Goal: Task Accomplishment & Management: Use online tool/utility

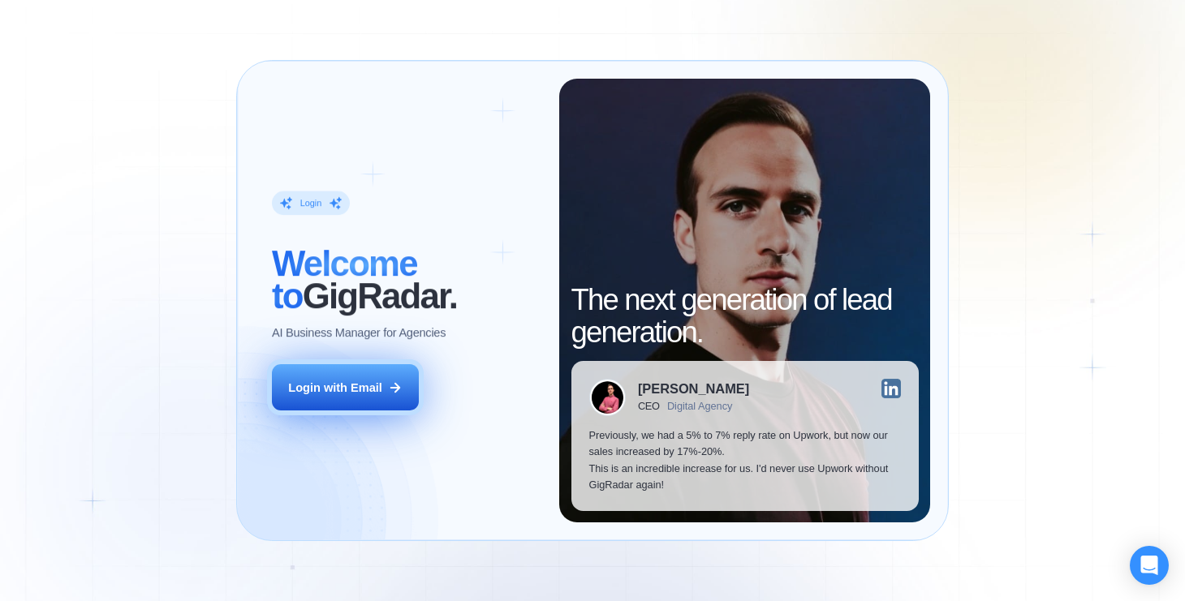
click at [357, 394] on div "Login with Email" at bounding box center [334, 388] width 93 height 16
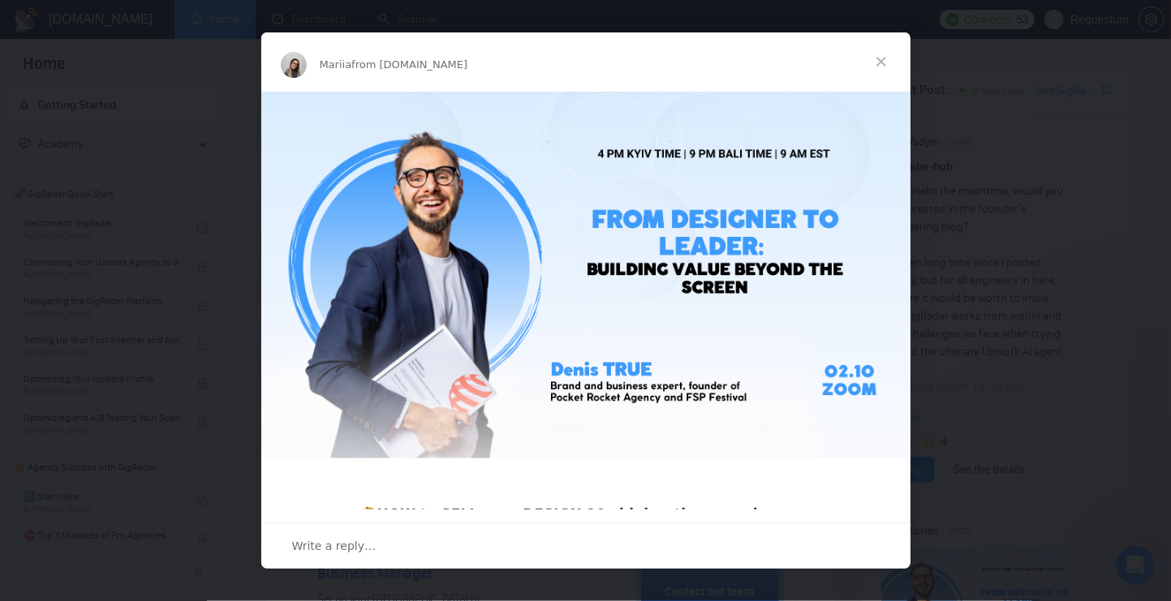
click at [887, 53] on span "Close" at bounding box center [881, 61] width 58 height 58
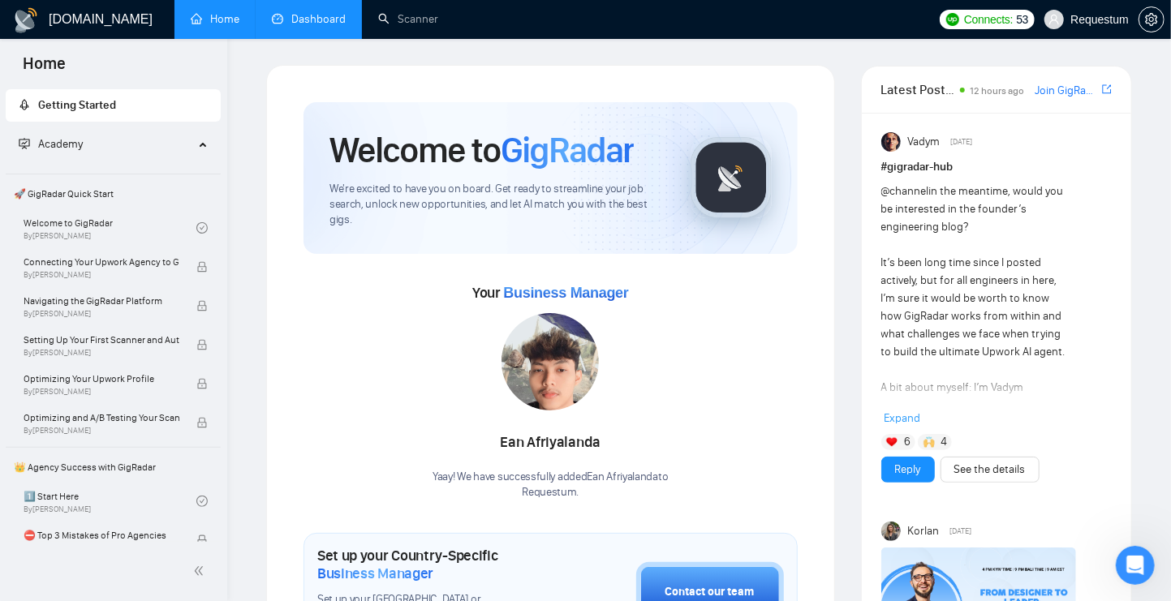
click at [315, 12] on link "Dashboard" at bounding box center [309, 19] width 74 height 14
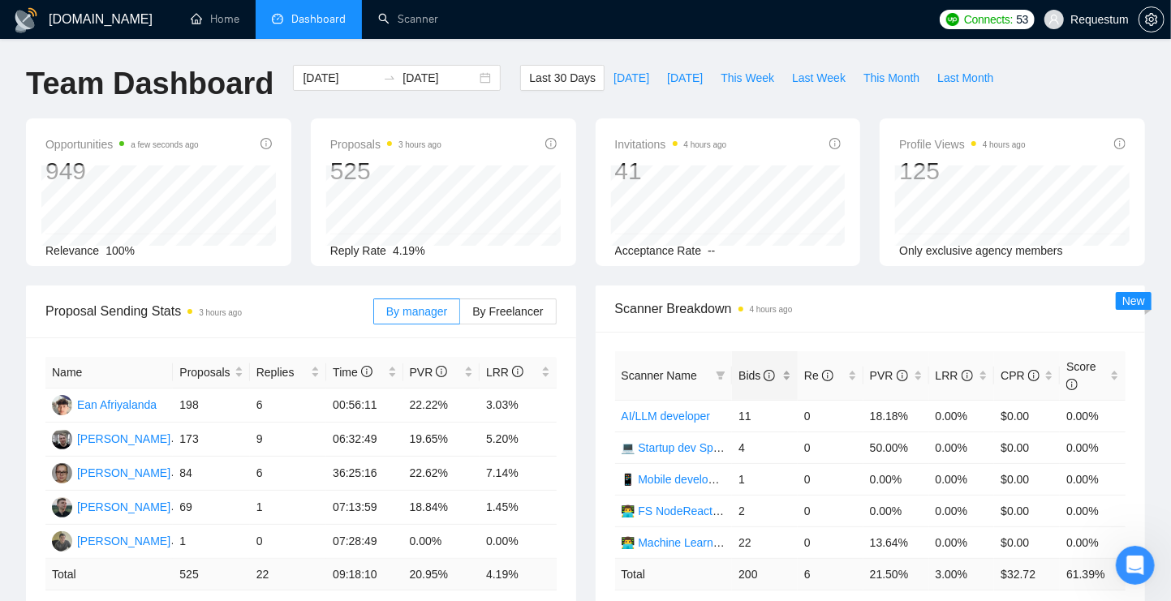
click at [790, 373] on div "Bids" at bounding box center [764, 376] width 53 height 18
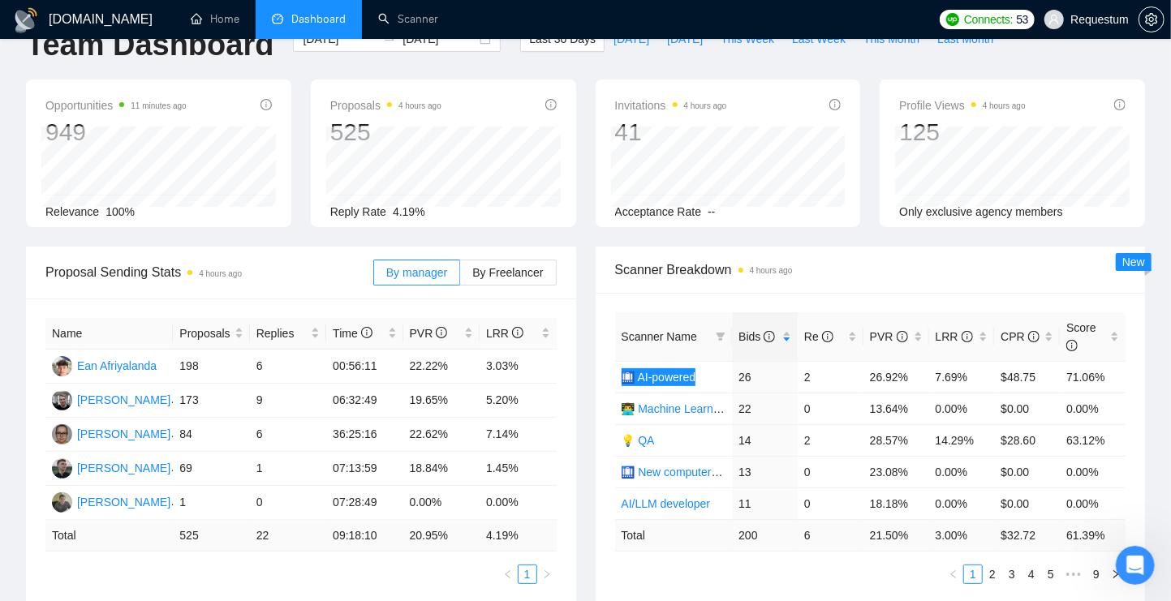
scroll to position [39, 0]
click at [756, 376] on td "26" at bounding box center [765, 377] width 66 height 32
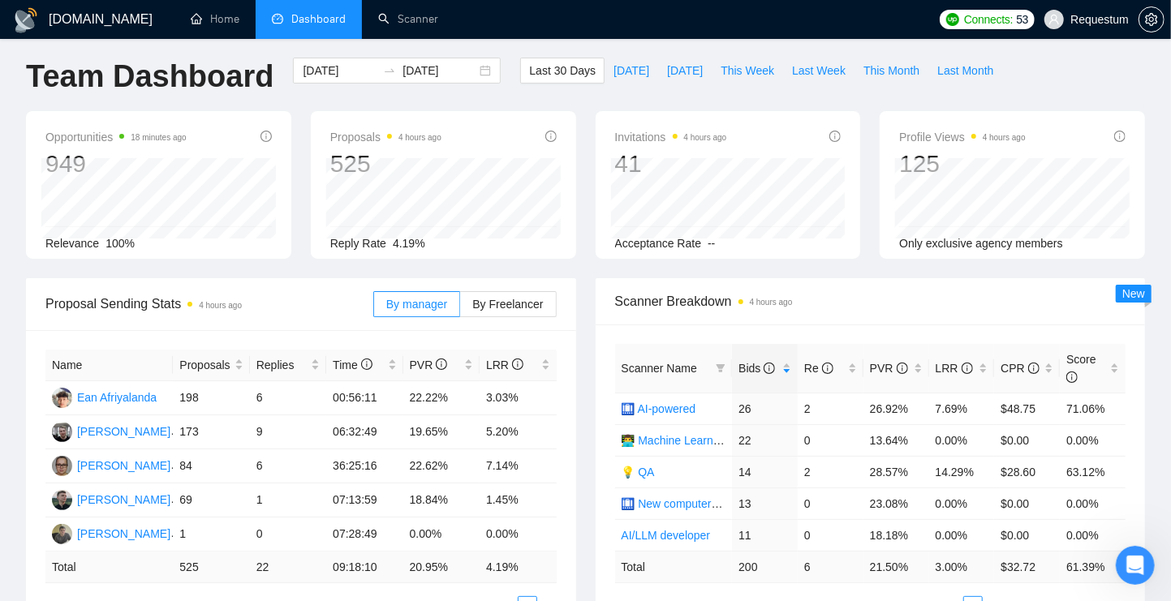
scroll to position [0, 0]
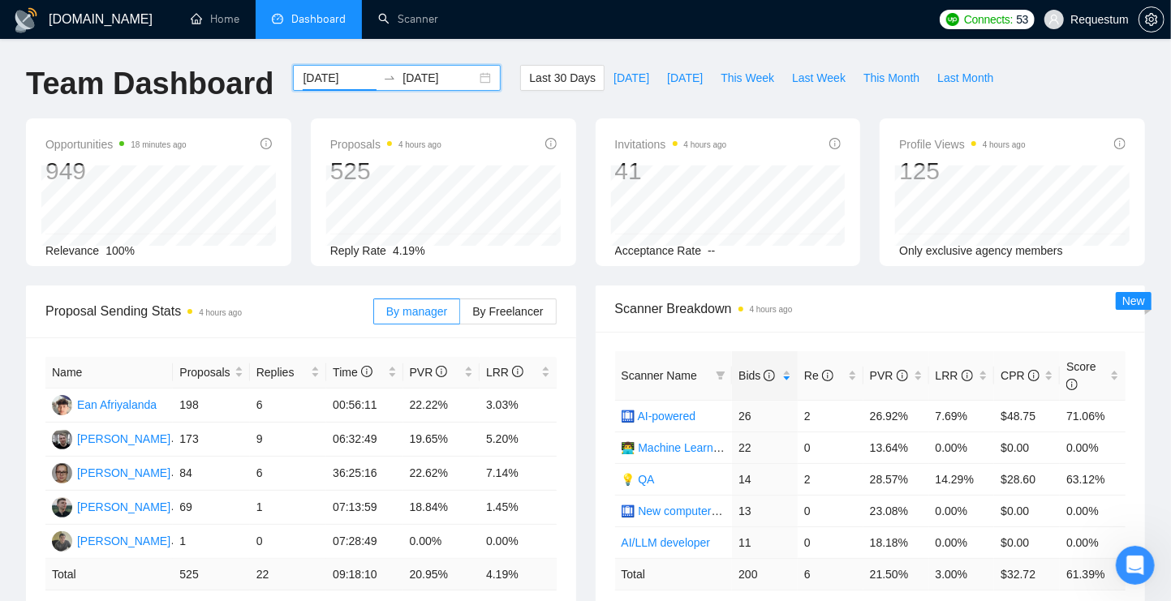
click at [333, 75] on input "[DATE]" at bounding box center [340, 78] width 74 height 18
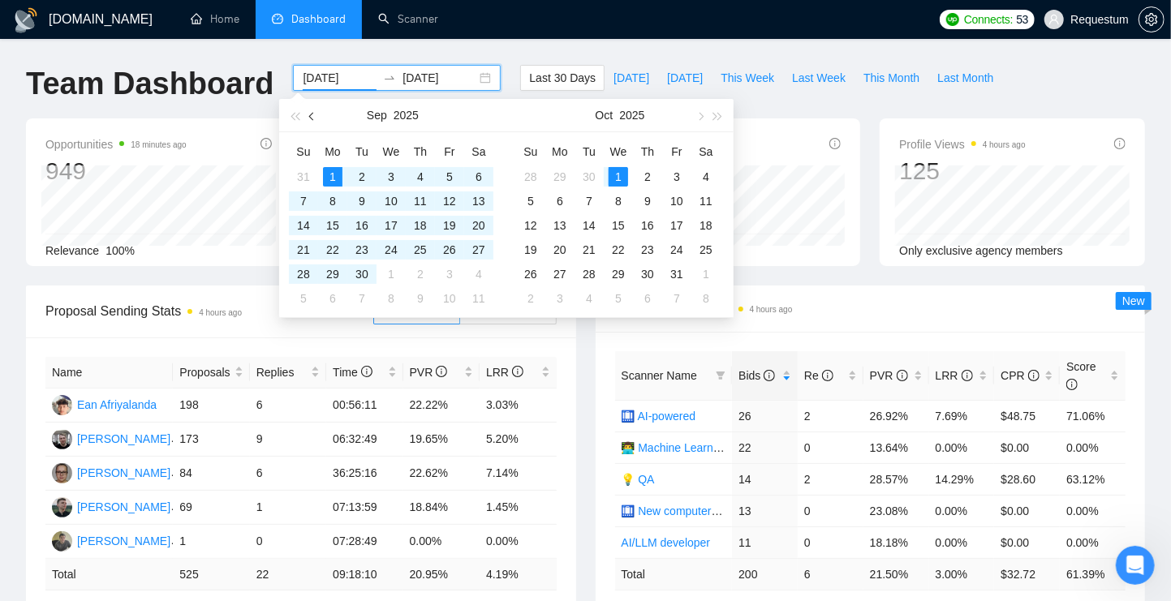
click at [312, 123] on button "button" at bounding box center [312, 115] width 18 height 32
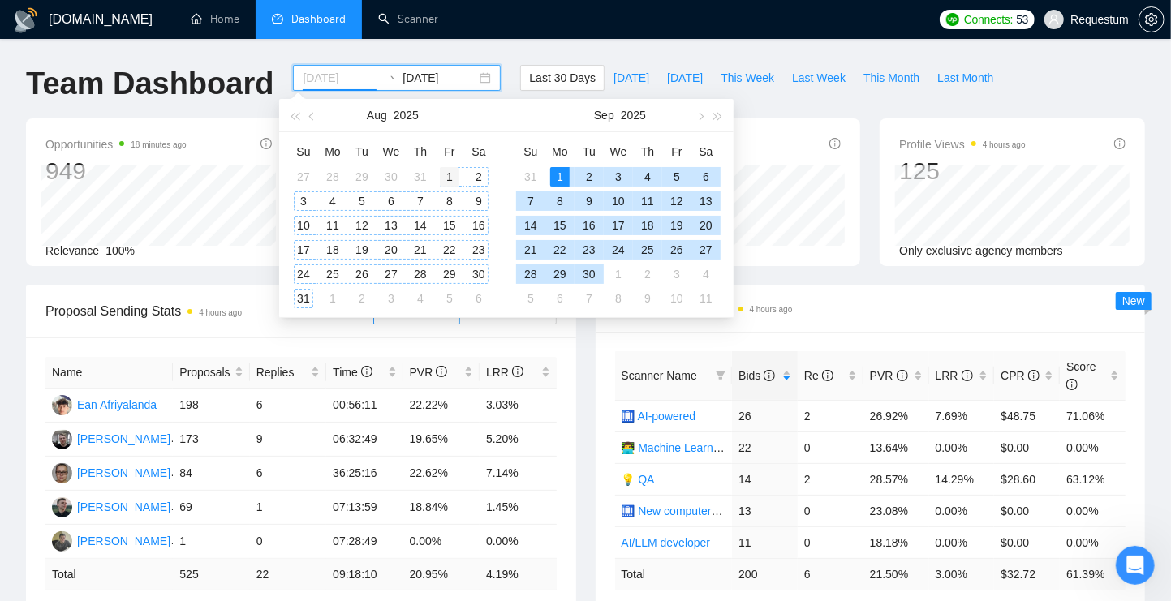
type input "[DATE]"
click at [441, 178] on div "1" at bounding box center [449, 176] width 19 height 19
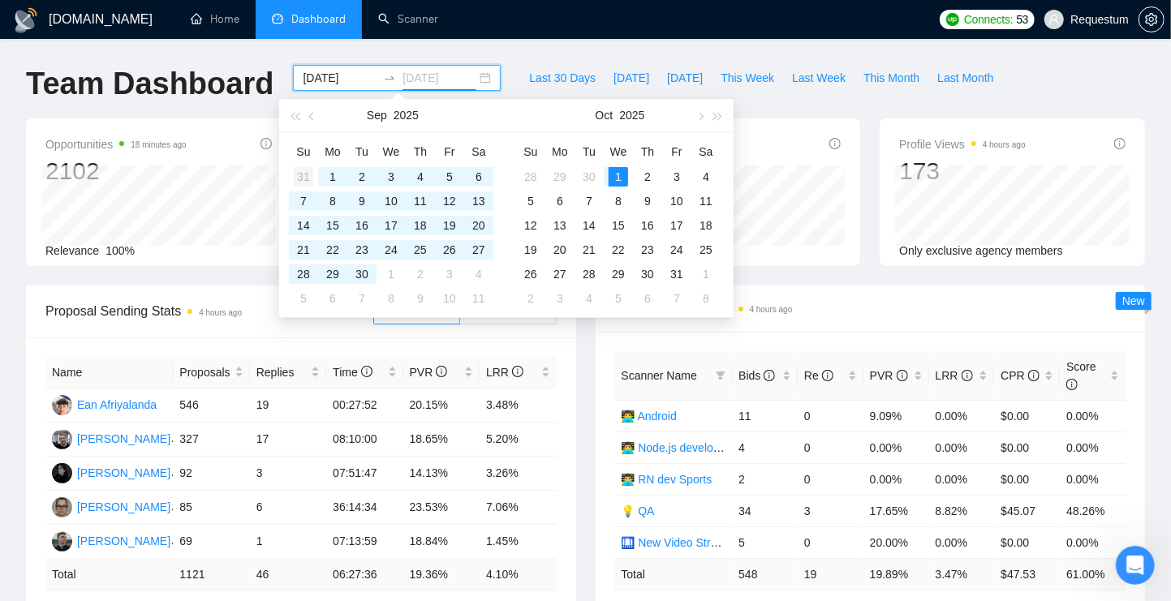
click at [307, 176] on div "31" at bounding box center [303, 176] width 19 height 19
type input "[DATE]"
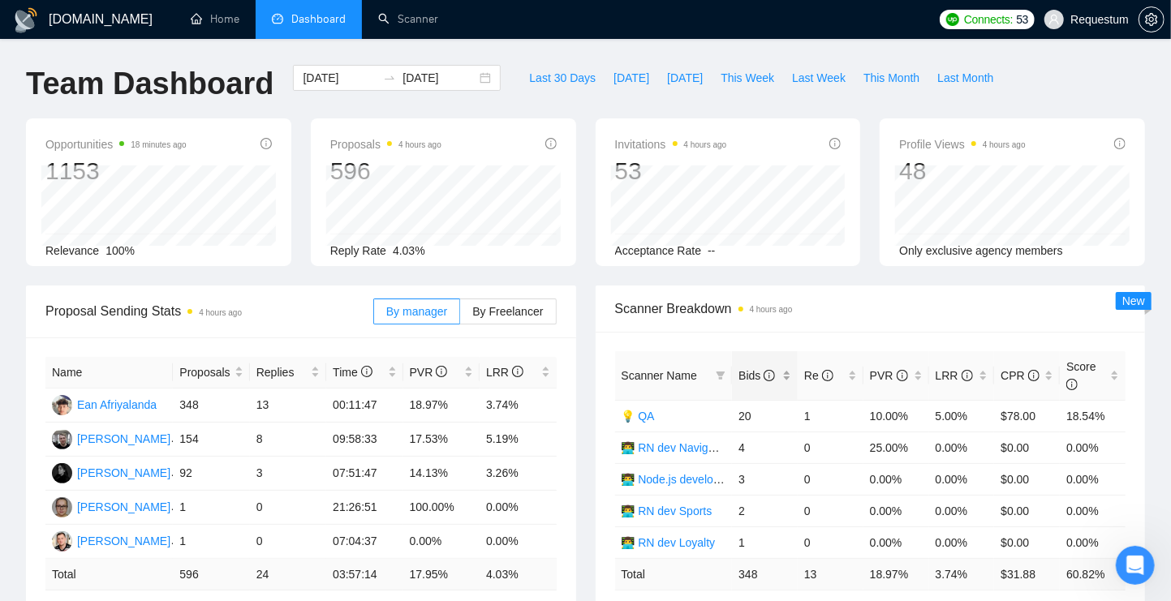
click at [789, 370] on div "Bids" at bounding box center [764, 376] width 53 height 18
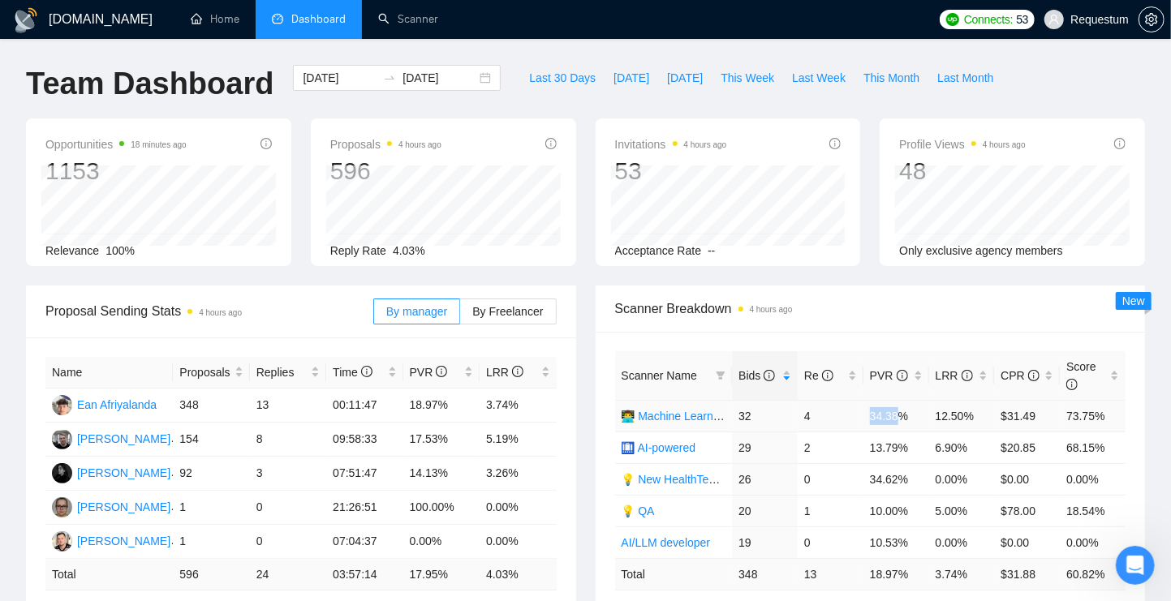
drag, startPoint x: 853, startPoint y: 413, endPoint x: 903, endPoint y: 409, distance: 50.5
click at [903, 409] on tr "👨‍💻 Machine Learning developer 32 4 34.38% 12.50% $31.49 73.75%" at bounding box center [870, 416] width 511 height 32
click at [862, 428] on td "4" at bounding box center [831, 416] width 66 height 32
drag, startPoint x: 869, startPoint y: 415, endPoint x: 886, endPoint y: 415, distance: 17.0
click at [886, 415] on td "34.38%" at bounding box center [896, 416] width 66 height 32
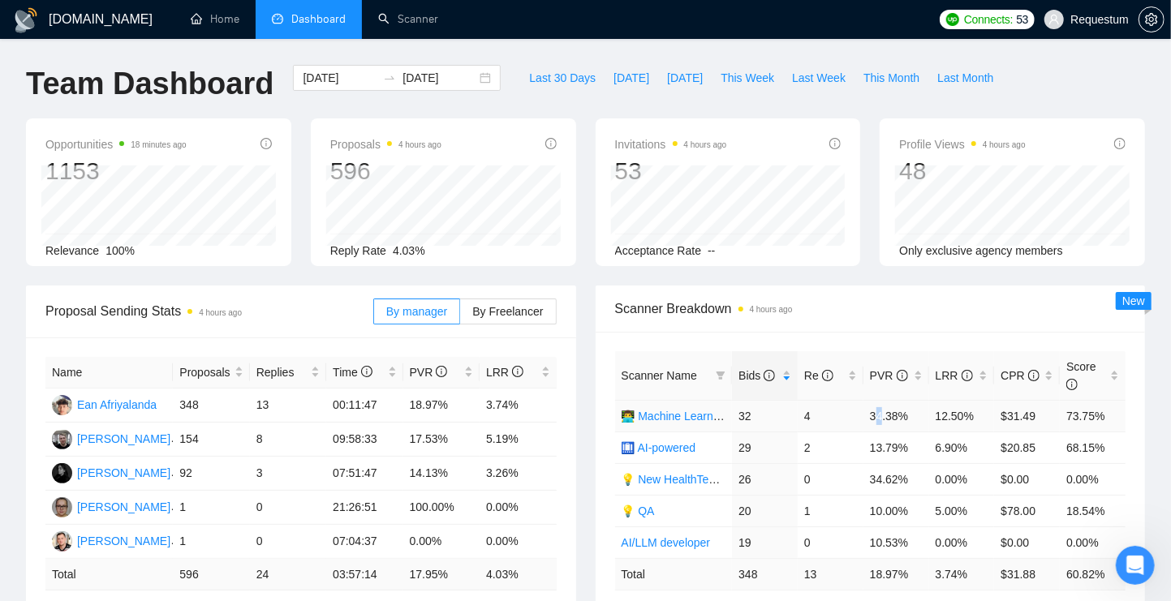
drag, startPoint x: 874, startPoint y: 415, endPoint x: 884, endPoint y: 415, distance: 9.7
click at [884, 415] on td "34.38%" at bounding box center [896, 416] width 66 height 32
drag, startPoint x: 873, startPoint y: 416, endPoint x: 901, endPoint y: 416, distance: 27.6
click at [891, 416] on td "34.38%" at bounding box center [896, 416] width 66 height 32
drag, startPoint x: 950, startPoint y: 419, endPoint x: 973, endPoint y: 424, distance: 23.2
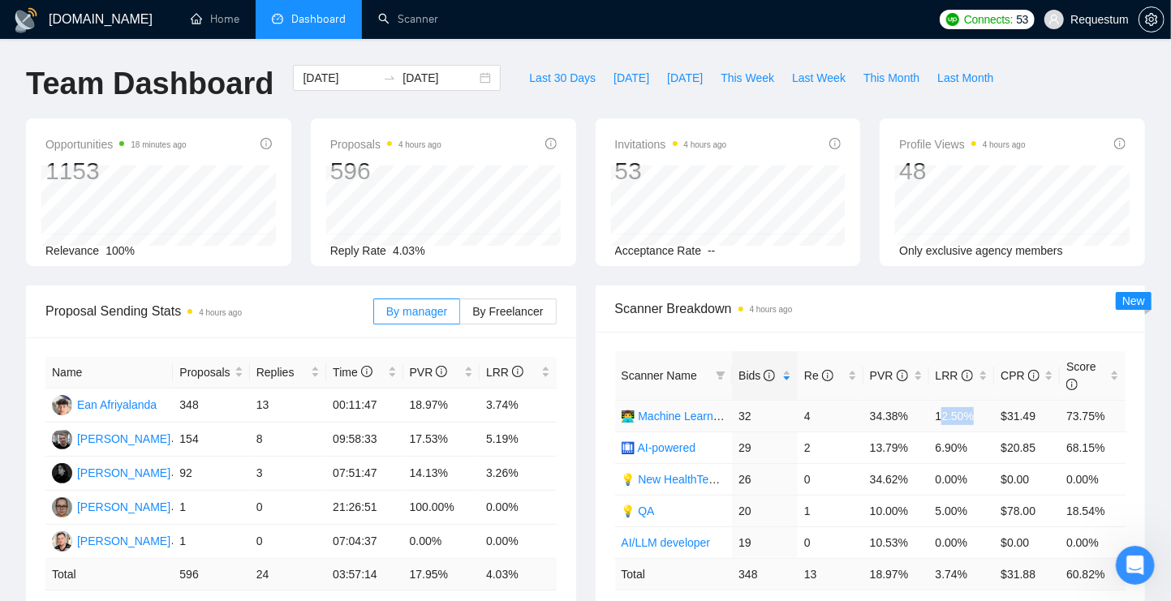
click at [973, 424] on td "12.50%" at bounding box center [962, 416] width 66 height 32
drag, startPoint x: 740, startPoint y: 415, endPoint x: 752, endPoint y: 415, distance: 12.2
click at [752, 415] on td "32" at bounding box center [765, 416] width 66 height 32
click at [673, 412] on link "👨‍💻 Machine Learning developer" at bounding box center [702, 416] width 161 height 13
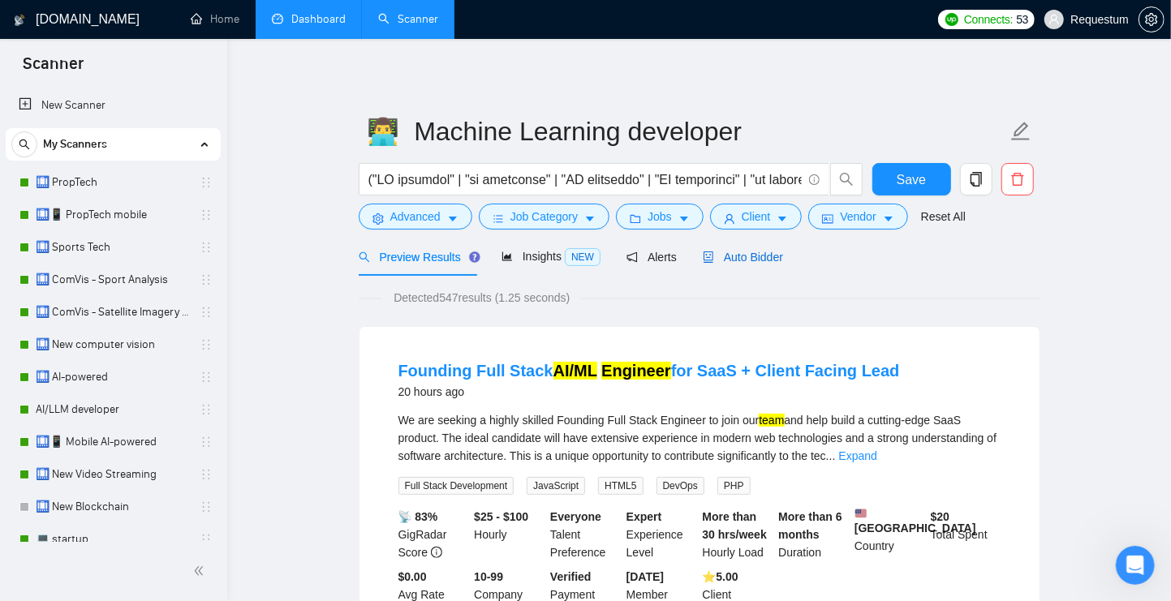
click at [745, 252] on span "Auto Bidder" at bounding box center [743, 257] width 80 height 13
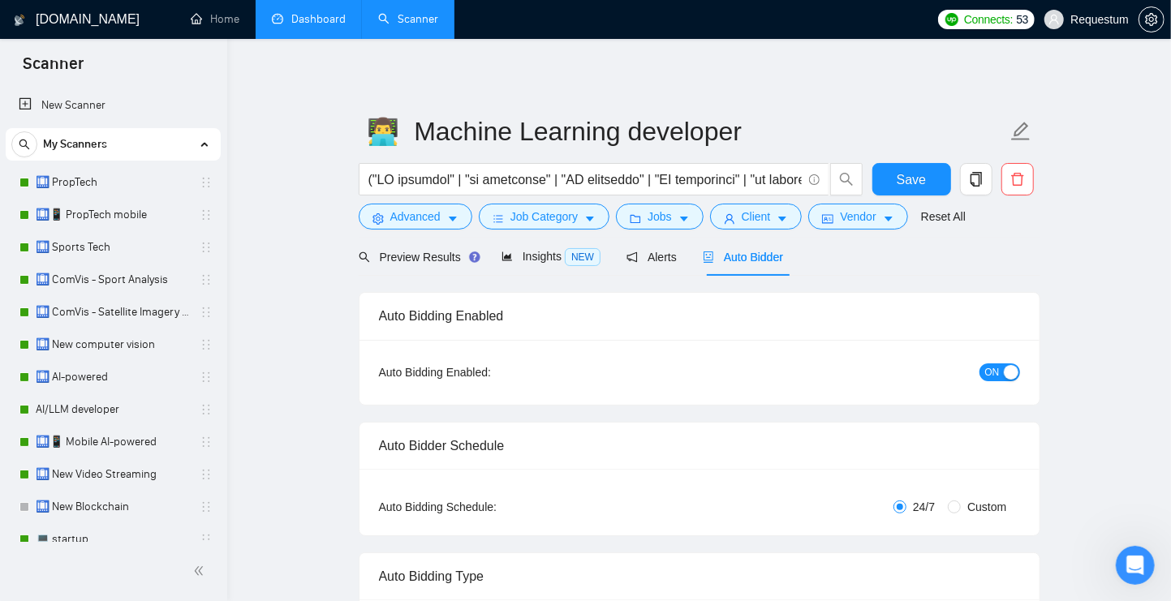
checkbox input "true"
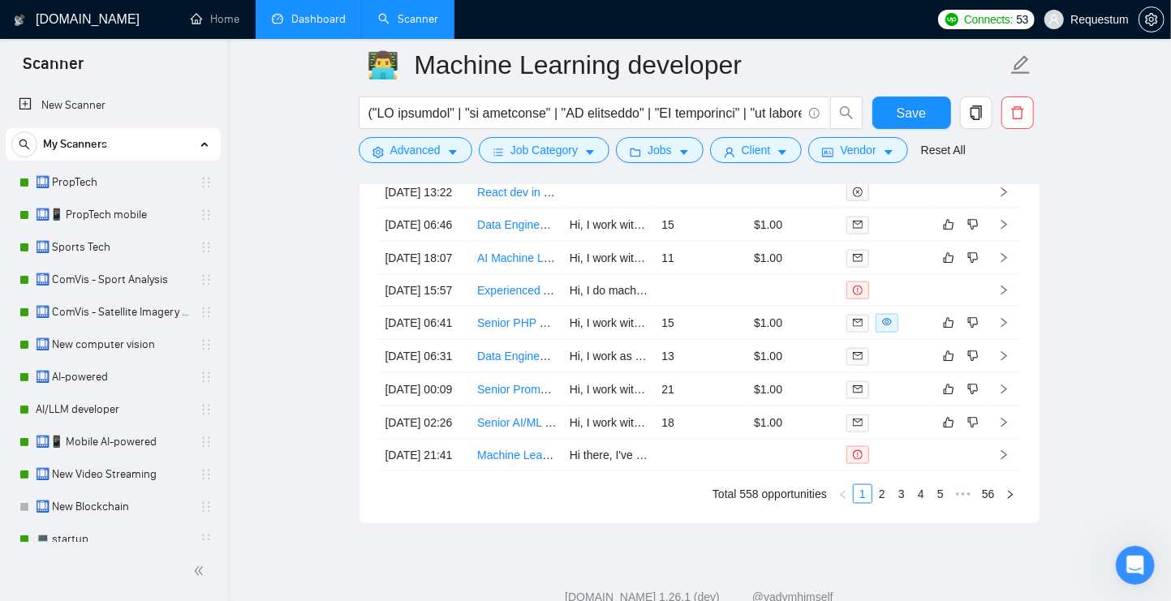
scroll to position [4066, 0]
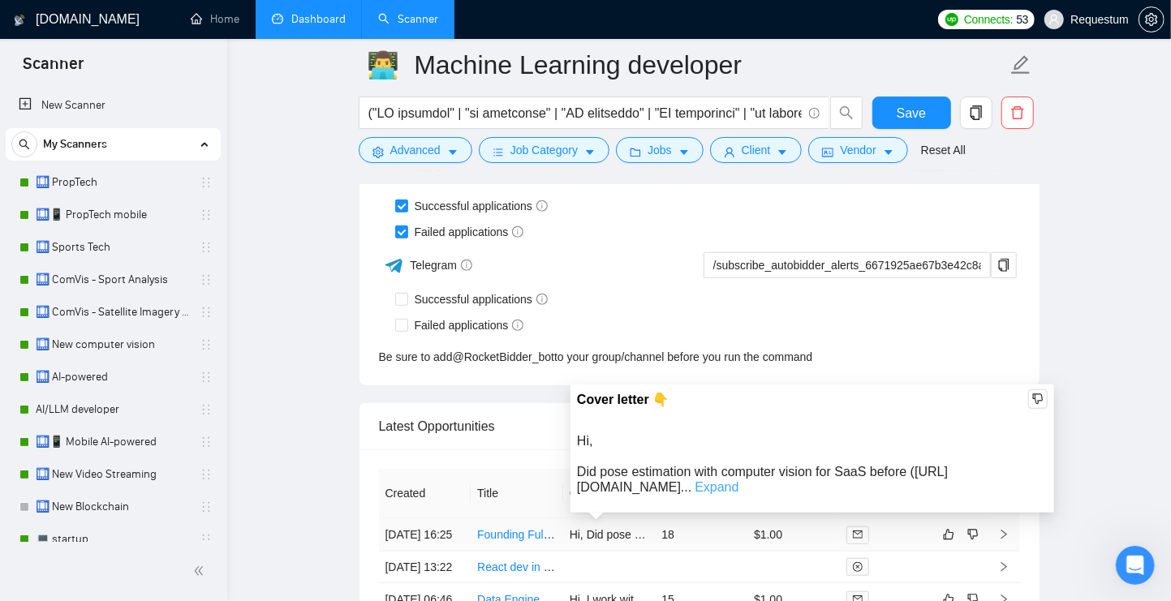
click at [738, 488] on link "Expand" at bounding box center [717, 487] width 44 height 14
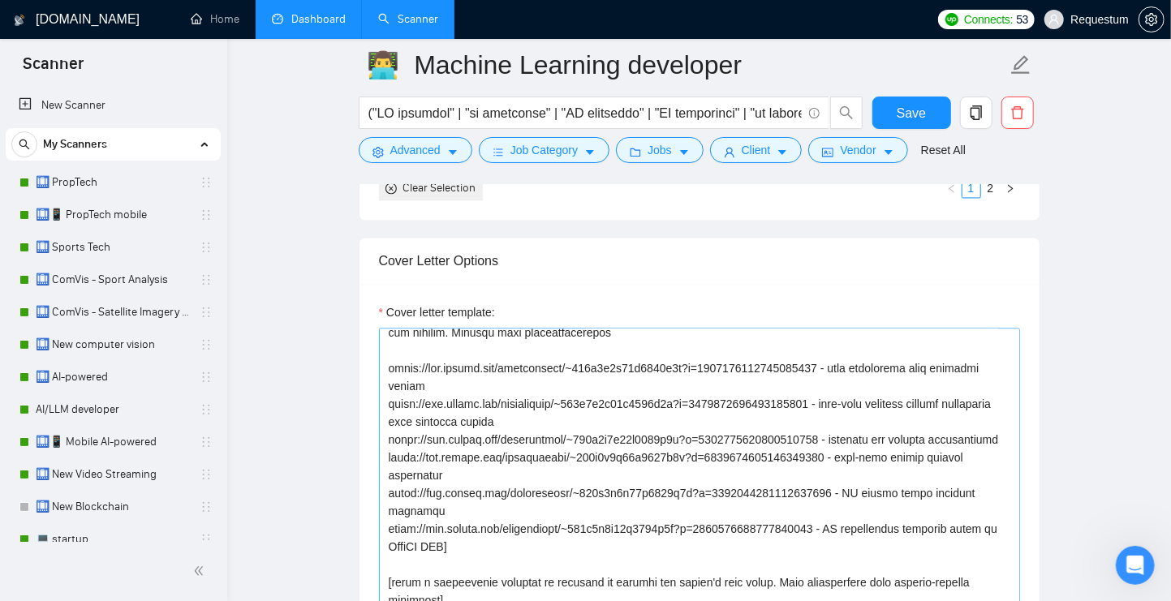
scroll to position [0, 0]
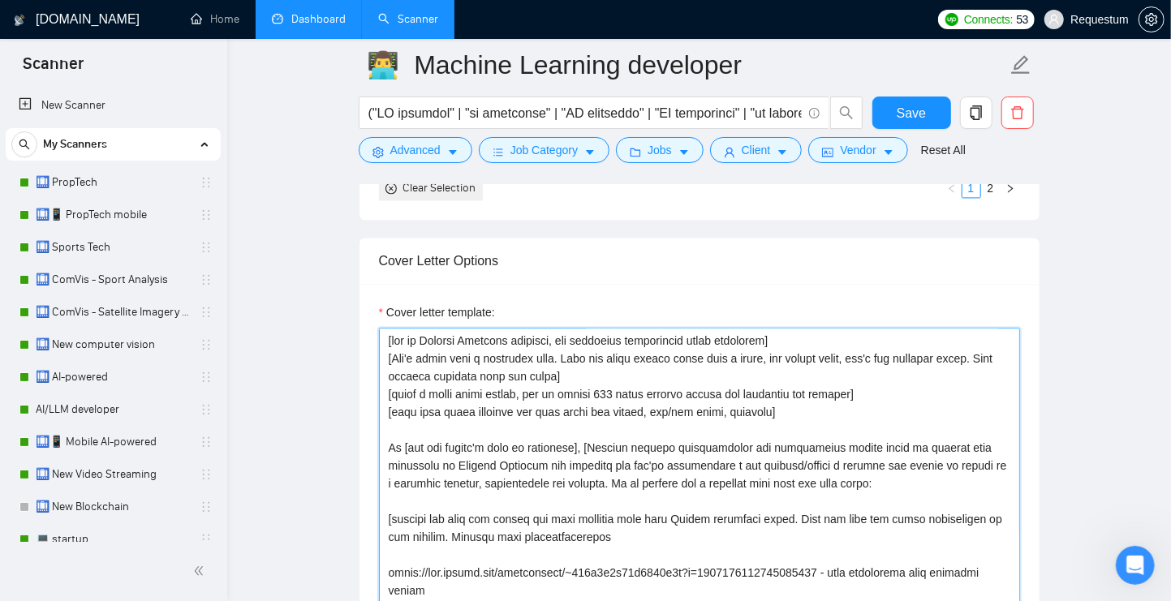
click at [599, 380] on textarea "Cover letter template:" at bounding box center [699, 510] width 641 height 365
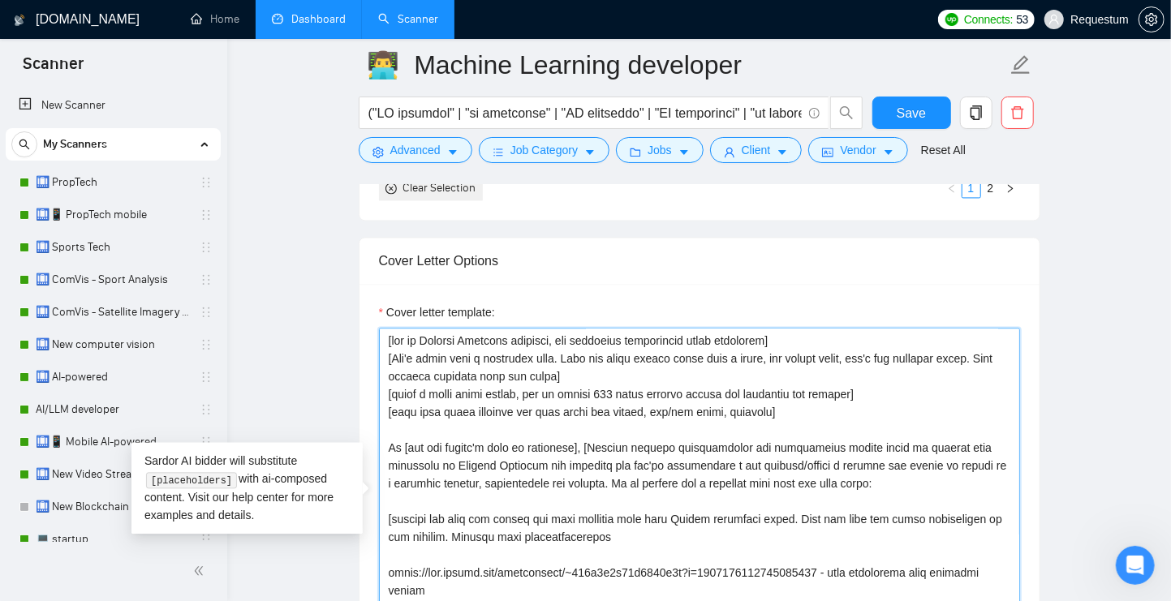
click at [596, 379] on textarea "Cover letter template:" at bounding box center [699, 510] width 641 height 365
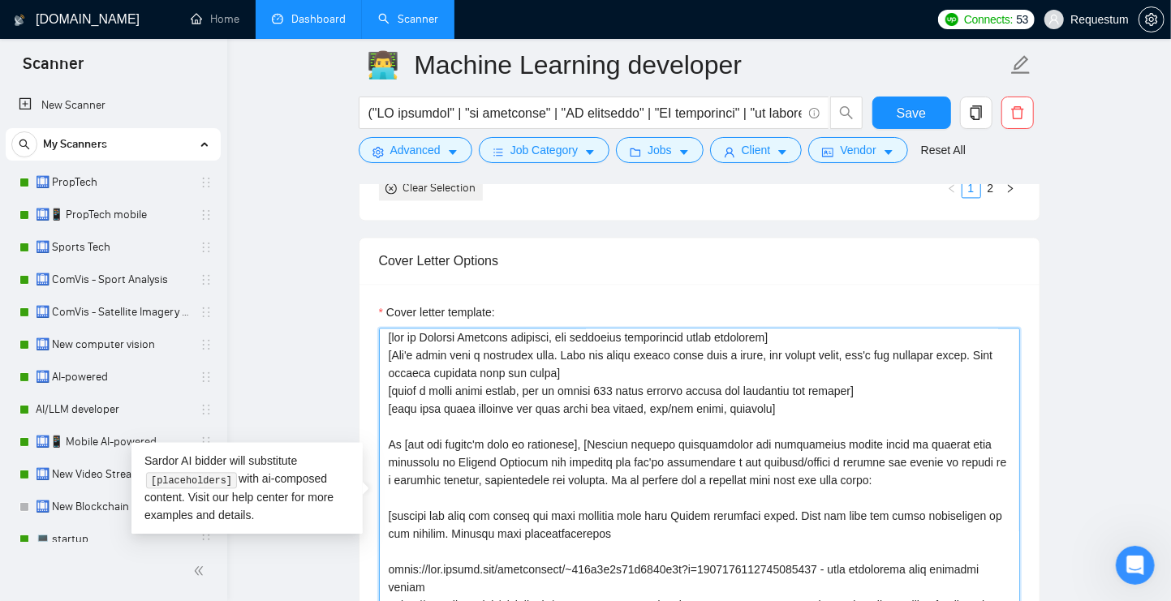
click at [561, 383] on textarea "Cover letter template:" at bounding box center [699, 510] width 641 height 365
click at [591, 376] on textarea "Cover letter template:" at bounding box center [699, 510] width 641 height 365
drag, startPoint x: 584, startPoint y: 377, endPoint x: 596, endPoint y: 378, distance: 12.2
click at [596, 378] on textarea "Cover letter template:" at bounding box center [699, 510] width 641 height 365
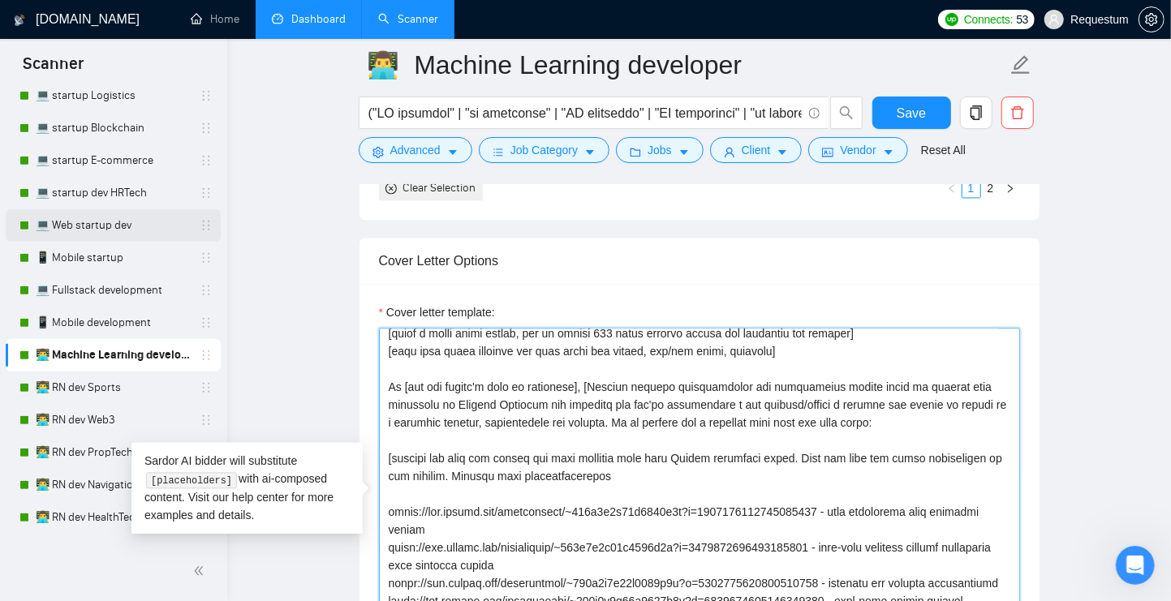
scroll to position [663, 0]
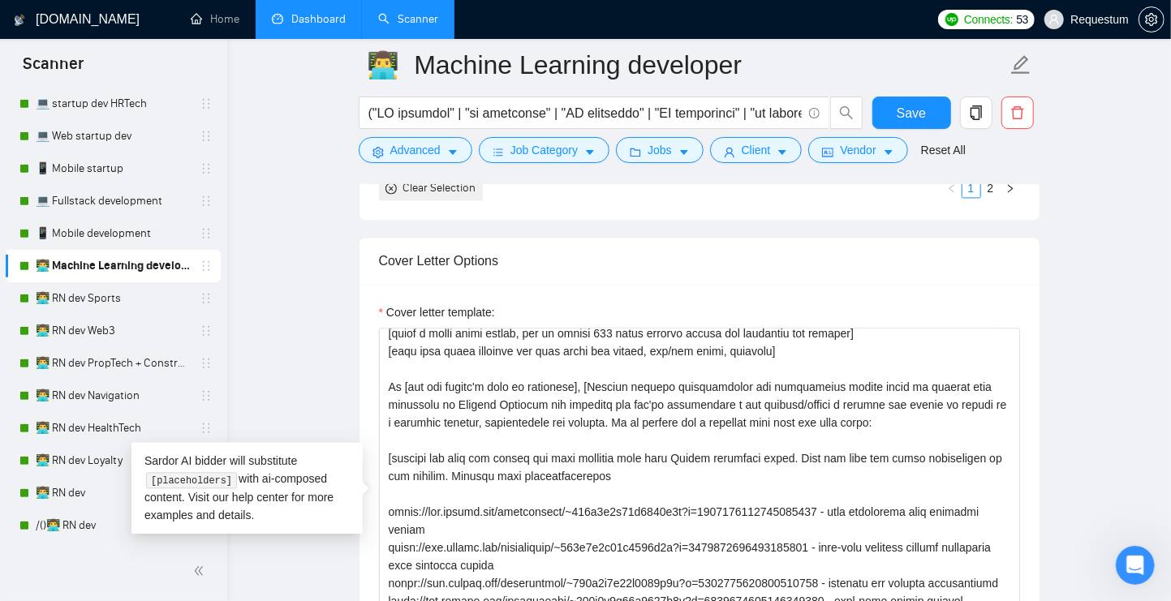
click at [311, 26] on link "Dashboard" at bounding box center [309, 19] width 74 height 14
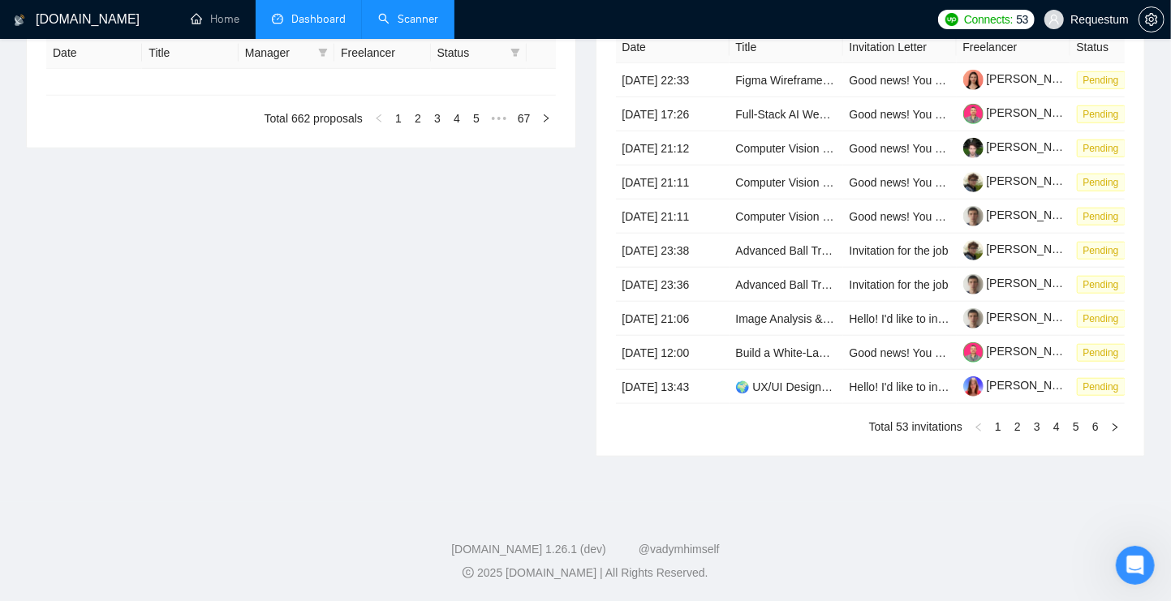
type input "[DATE]"
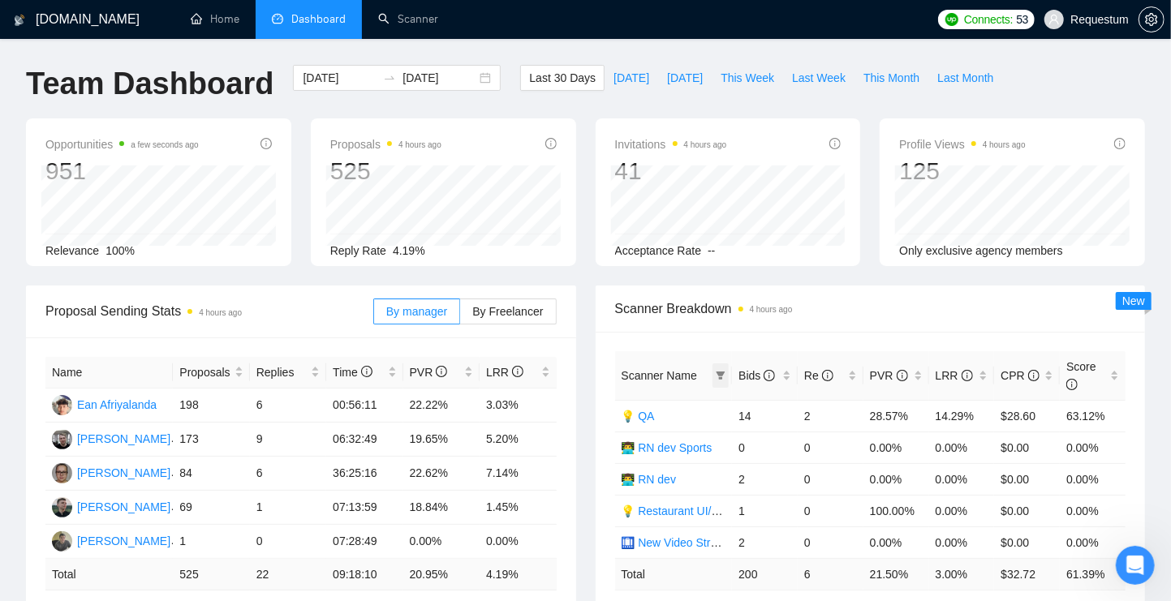
click at [721, 377] on icon "filter" at bounding box center [720, 376] width 9 height 8
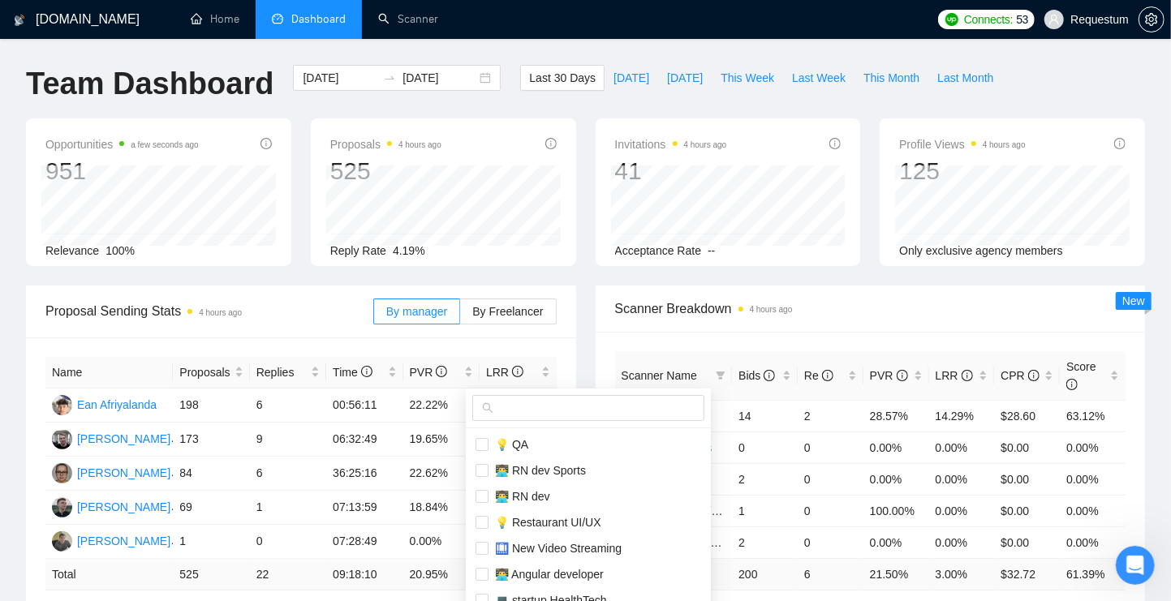
click at [563, 312] on div "Proposal Sending Stats 4 hours ago By manager By Freelancer" at bounding box center [301, 312] width 550 height 53
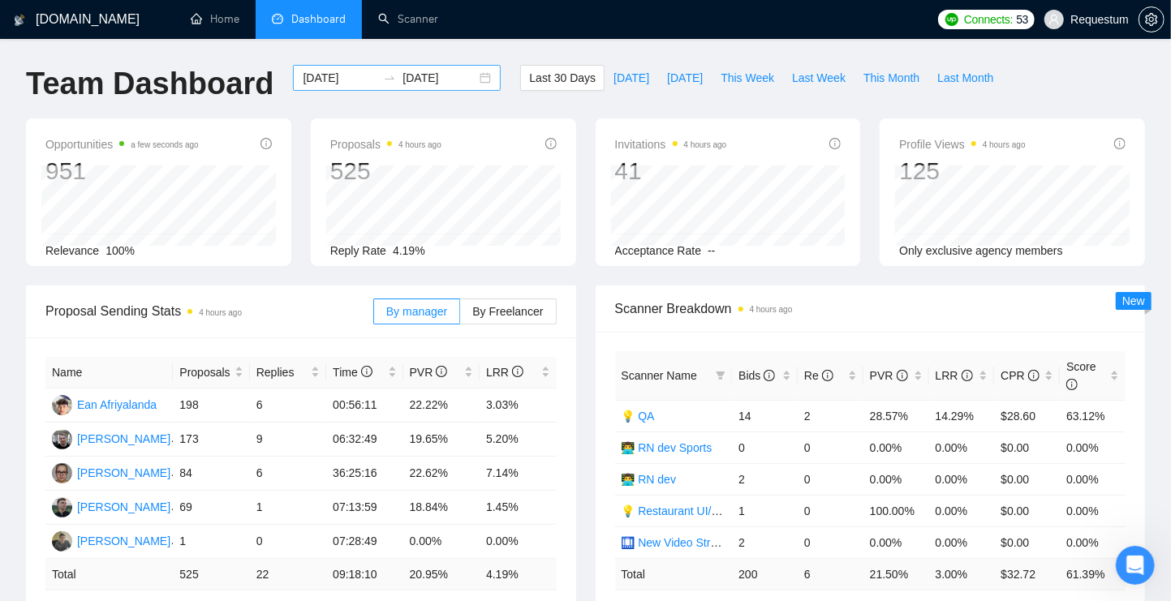
click at [330, 73] on input "[DATE]" at bounding box center [340, 78] width 74 height 18
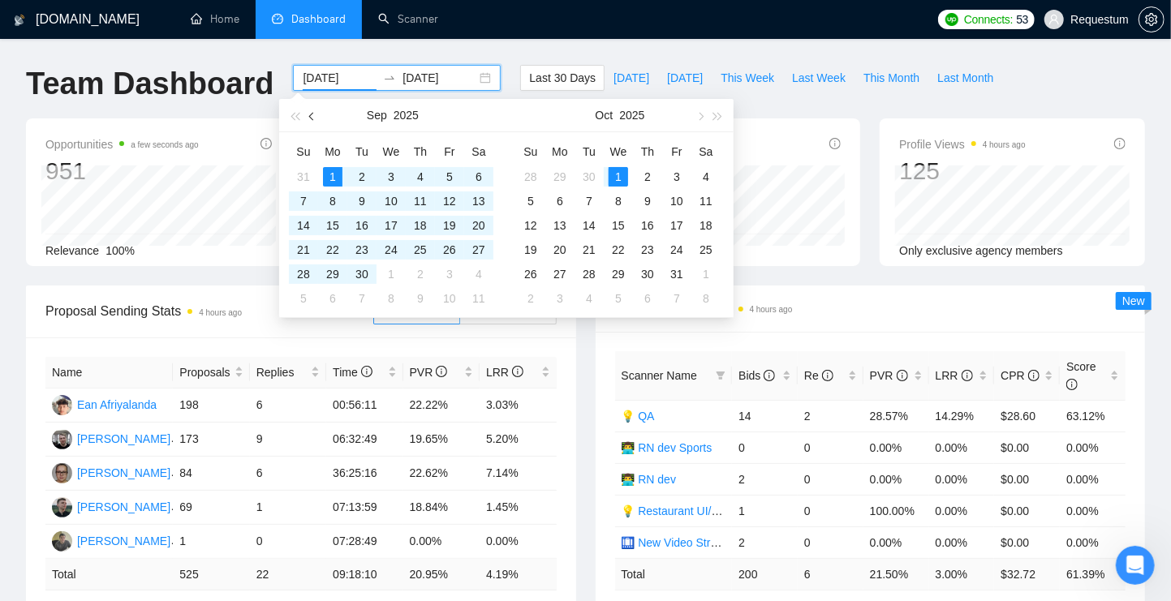
click at [316, 114] on button "button" at bounding box center [312, 115] width 18 height 32
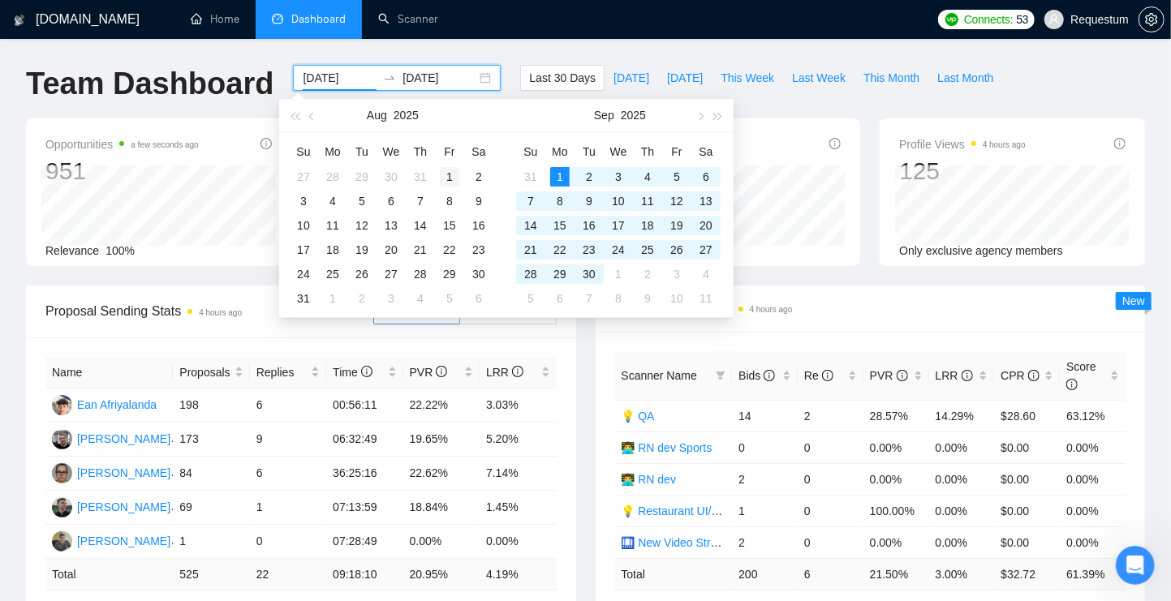
type input "[DATE]"
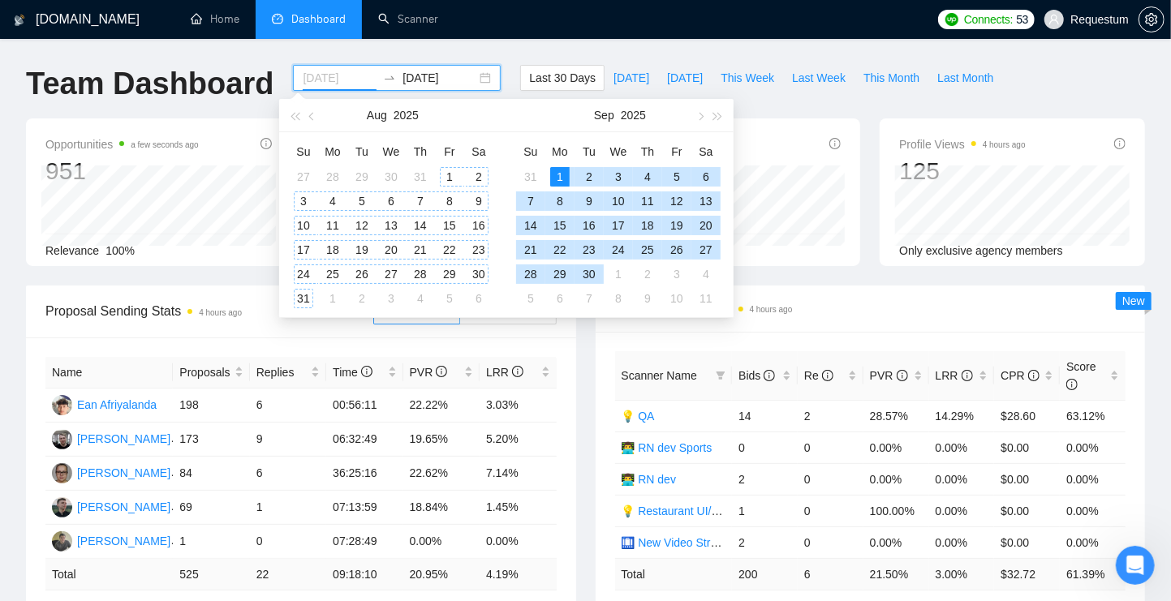
click at [444, 177] on div "1" at bounding box center [449, 176] width 19 height 19
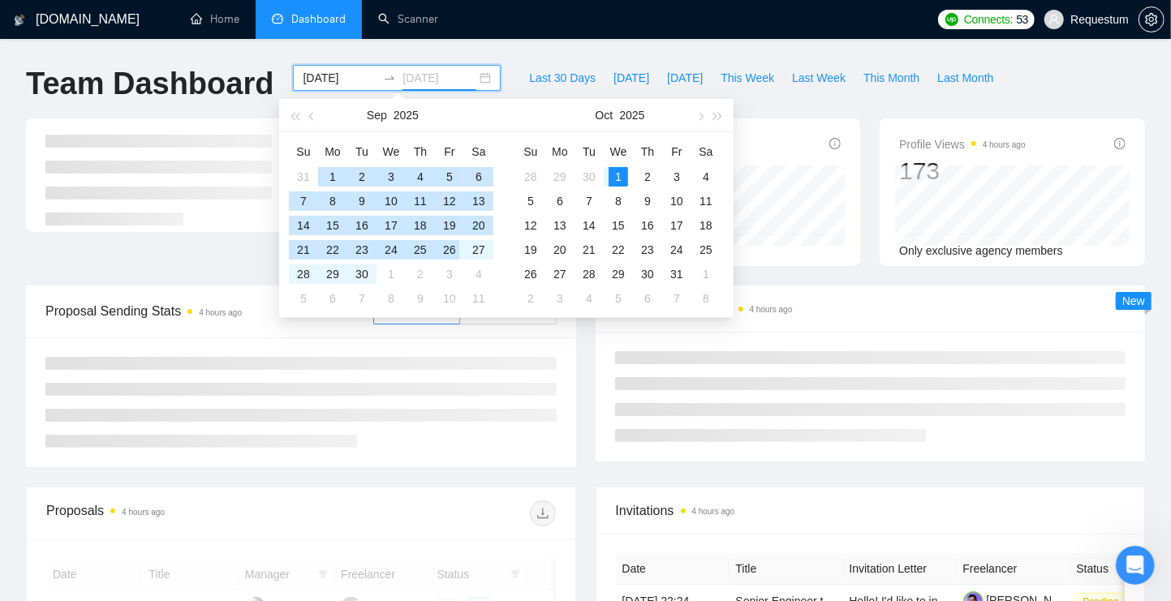
type input "[DATE]"
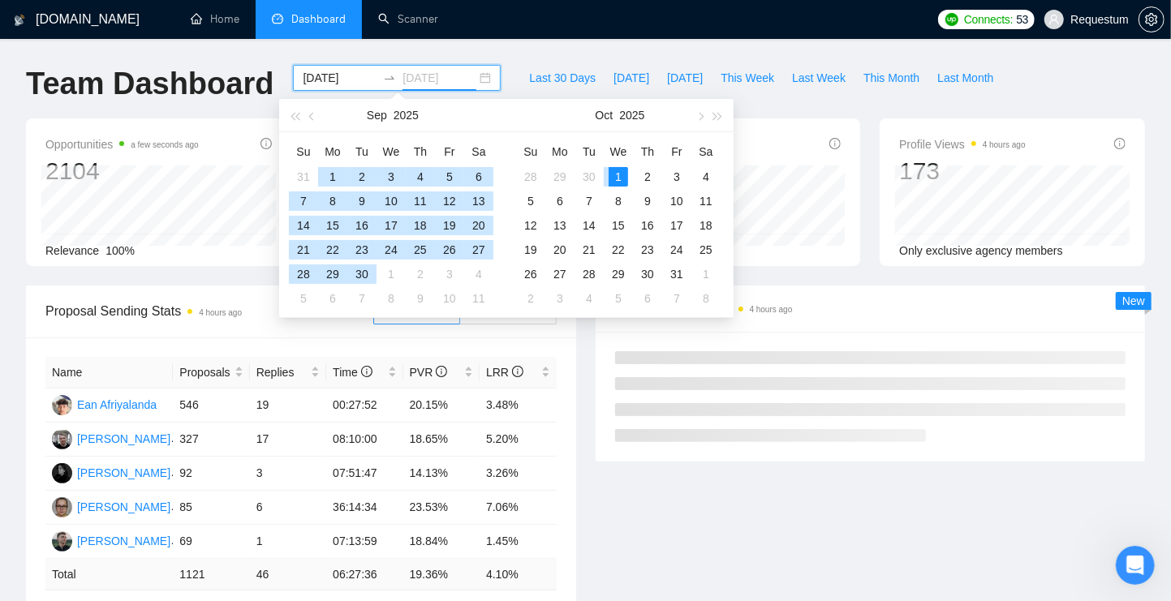
click at [617, 177] on div "1" at bounding box center [618, 176] width 19 height 19
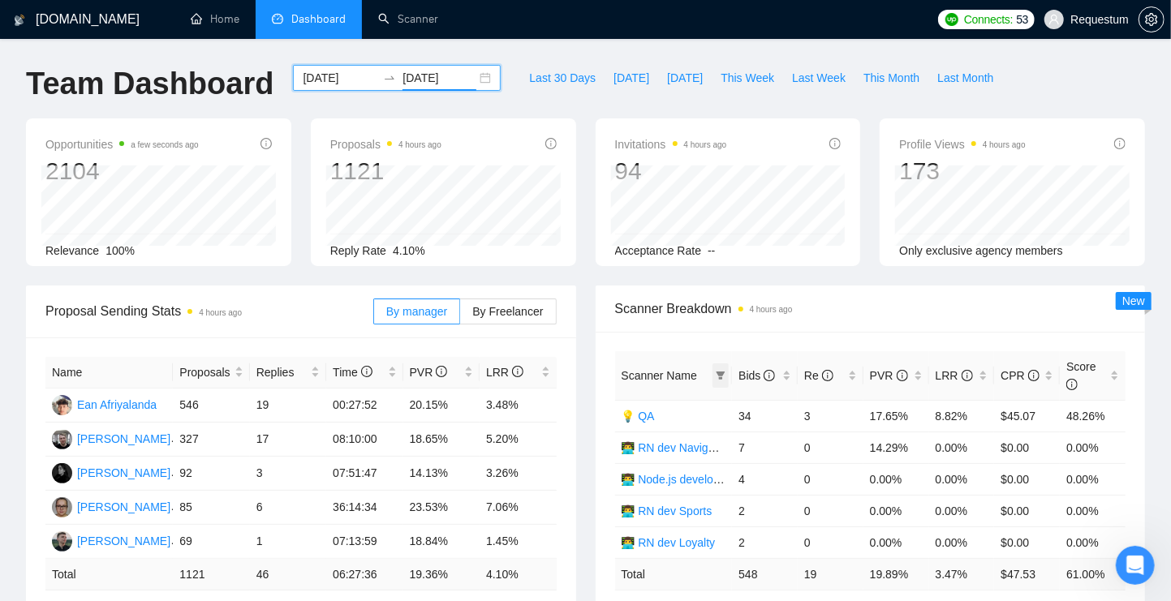
click at [724, 372] on icon "filter" at bounding box center [720, 376] width 9 height 8
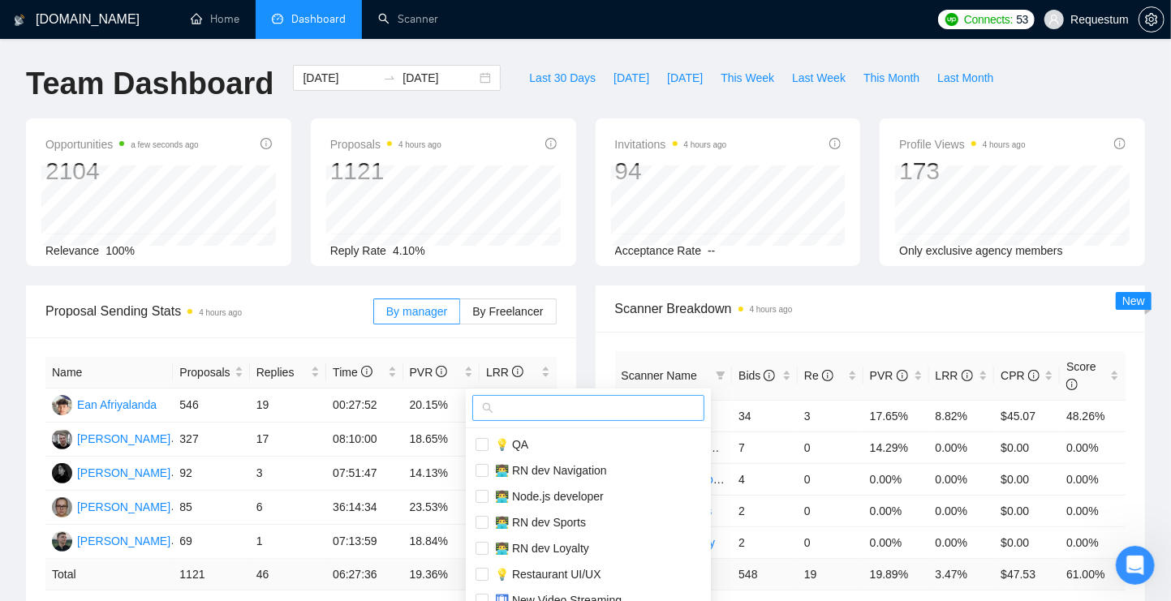
click at [614, 400] on input "text" at bounding box center [596, 408] width 198 height 18
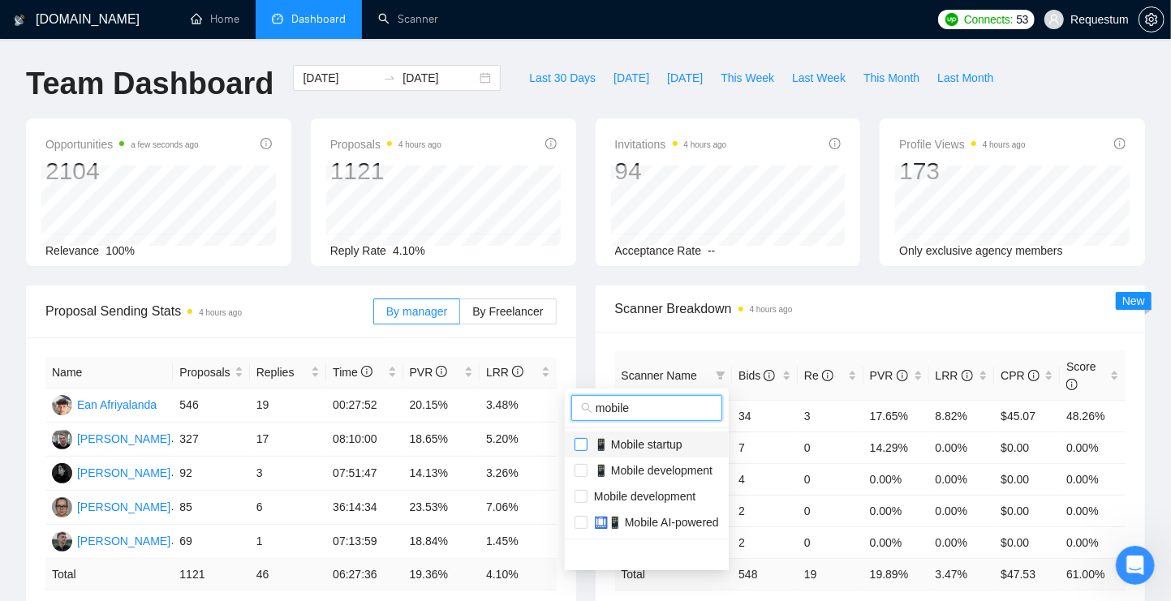
type input "mobile"
click at [578, 444] on input "checkbox" at bounding box center [580, 444] width 13 height 13
checkbox input "true"
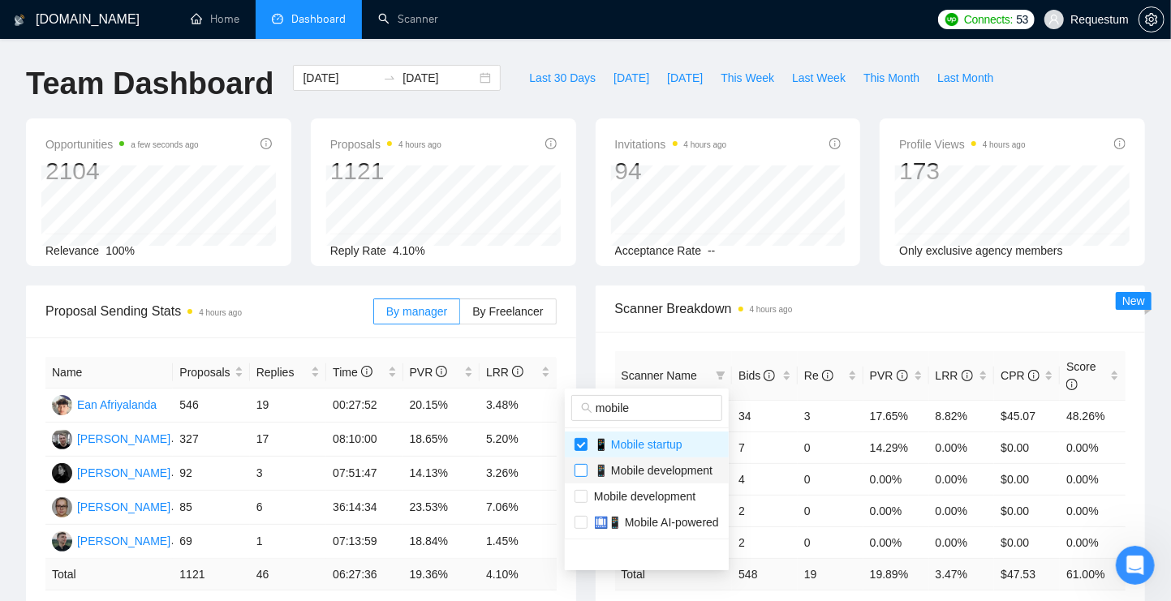
click at [584, 471] on input "checkbox" at bounding box center [580, 470] width 13 height 13
checkbox input "true"
click at [583, 521] on input "checkbox" at bounding box center [580, 522] width 13 height 13
checkbox input "true"
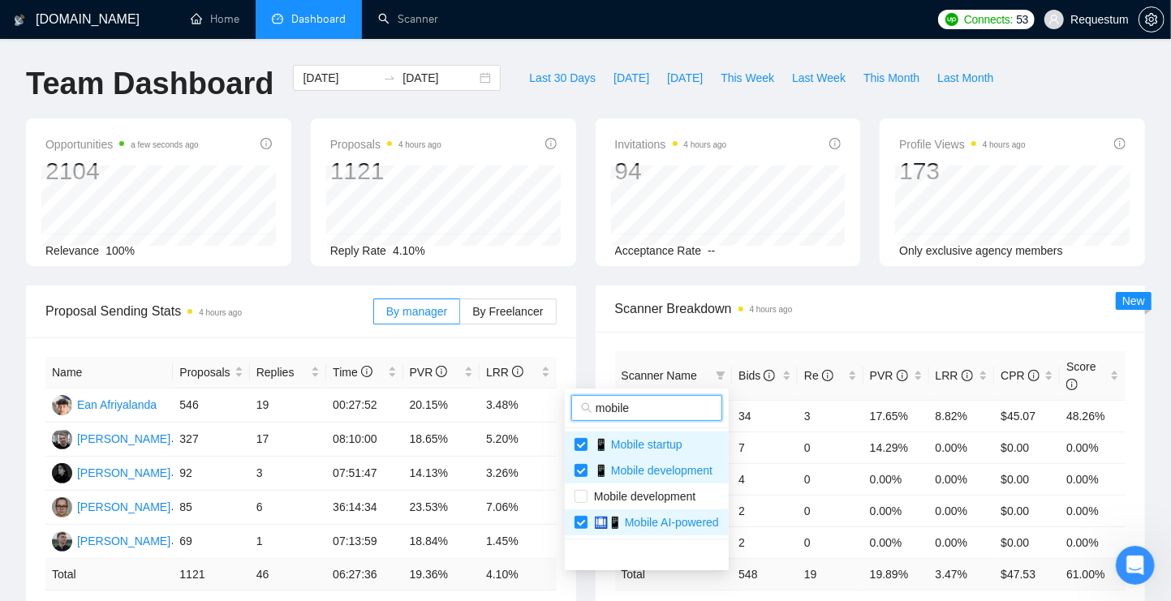
drag, startPoint x: 630, startPoint y: 406, endPoint x: 577, endPoint y: 403, distance: 53.6
click at [577, 403] on span "mobile" at bounding box center [646, 408] width 151 height 26
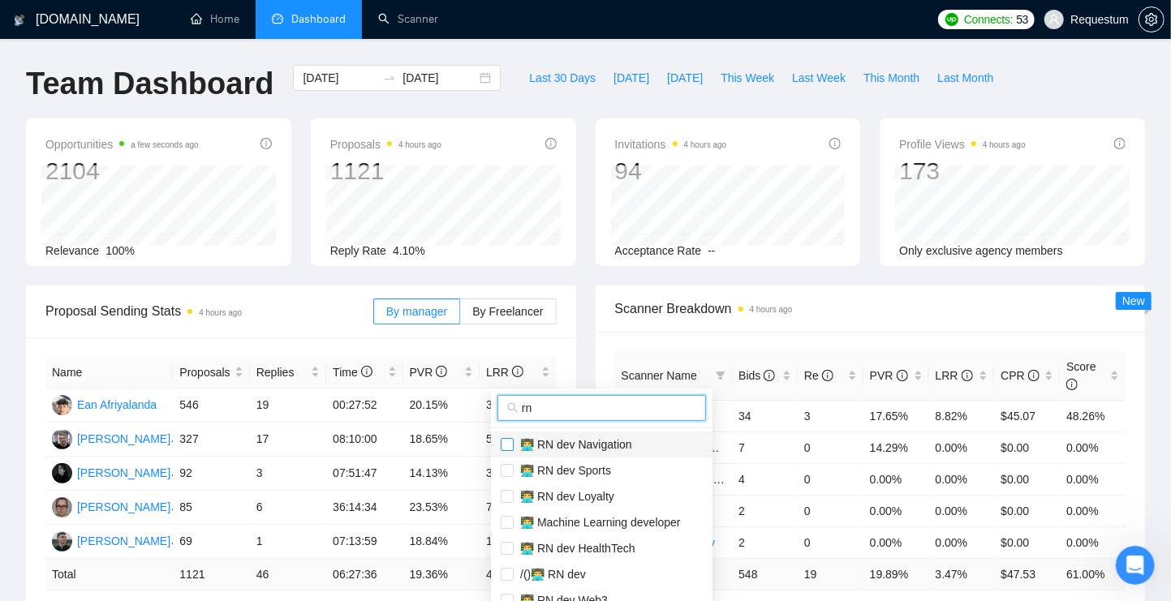
type input "rn"
click at [504, 445] on input "checkbox" at bounding box center [507, 444] width 13 height 13
checkbox input "true"
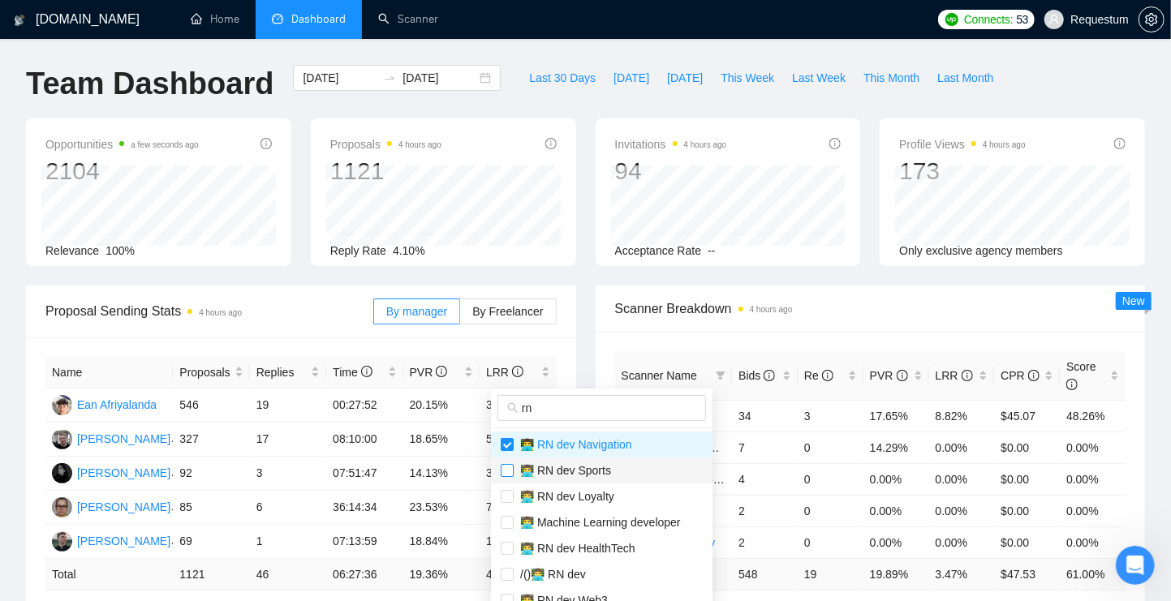
click at [507, 462] on label at bounding box center [507, 471] width 13 height 18
click at [507, 464] on input "checkbox" at bounding box center [507, 470] width 13 height 13
checkbox input "false"
click at [506, 491] on input "checkbox" at bounding box center [507, 496] width 13 height 13
checkbox input "true"
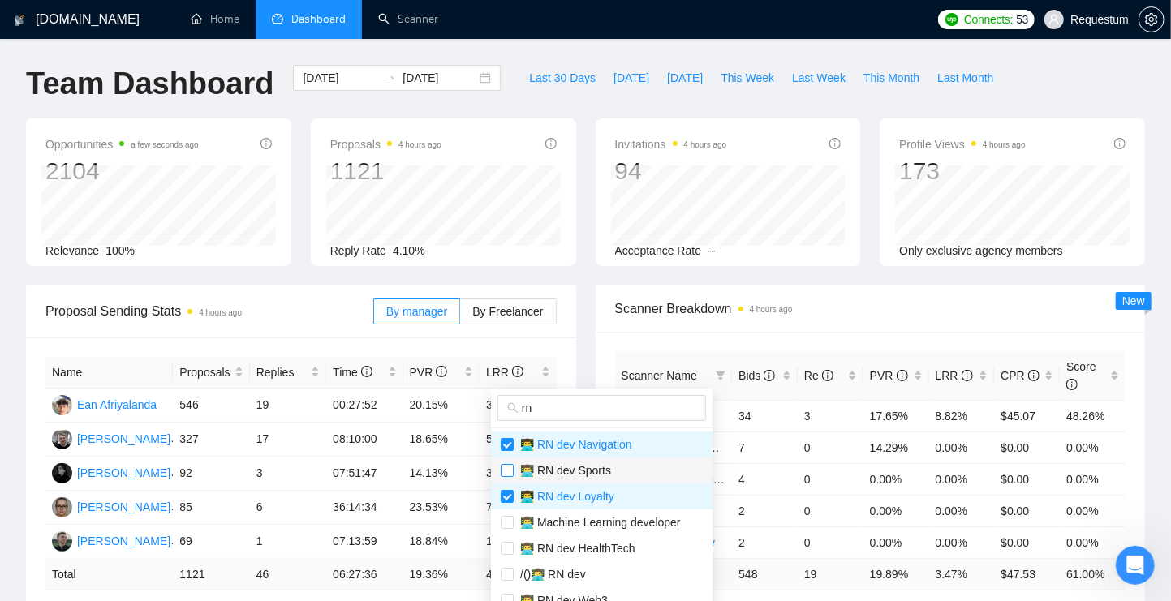
click at [507, 473] on input "checkbox" at bounding box center [507, 470] width 13 height 13
checkbox input "true"
click at [508, 518] on input "checkbox" at bounding box center [507, 522] width 13 height 13
click at [509, 518] on input "checkbox" at bounding box center [507, 522] width 13 height 13
checkbox input "false"
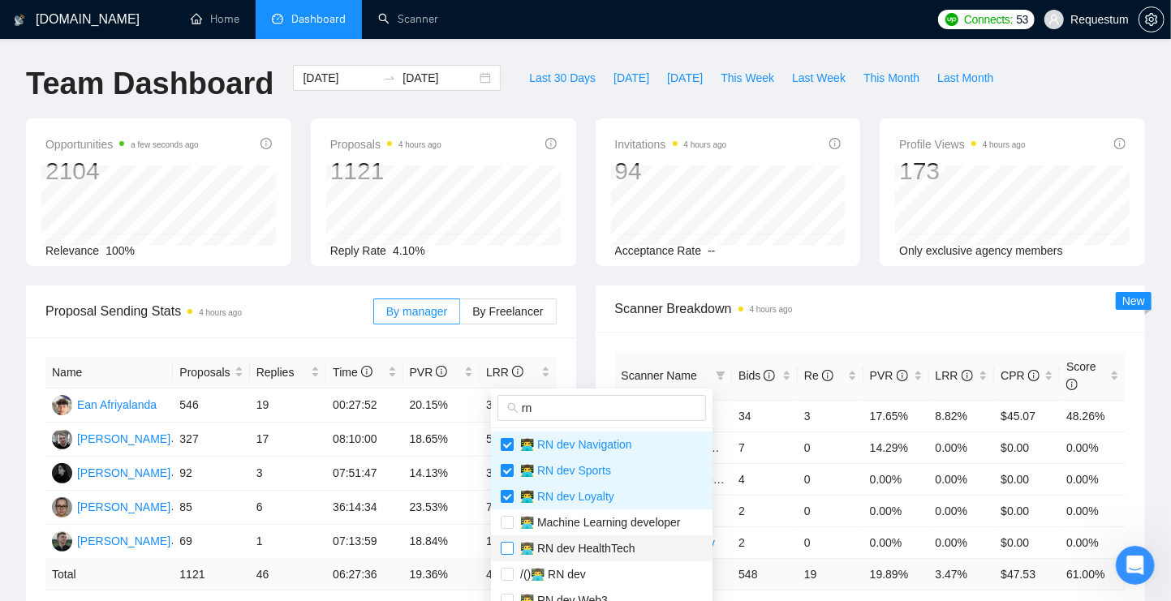
click at [508, 549] on input "checkbox" at bounding box center [507, 548] width 13 height 13
checkbox input "true"
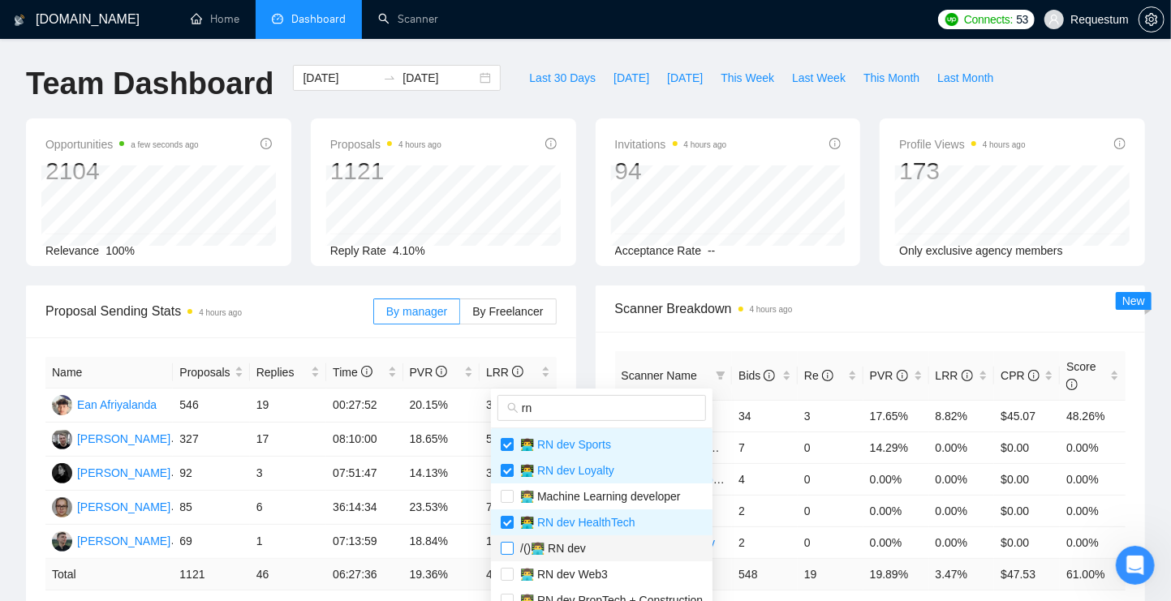
click at [505, 548] on input "checkbox" at bounding box center [507, 548] width 13 height 13
checkbox input "true"
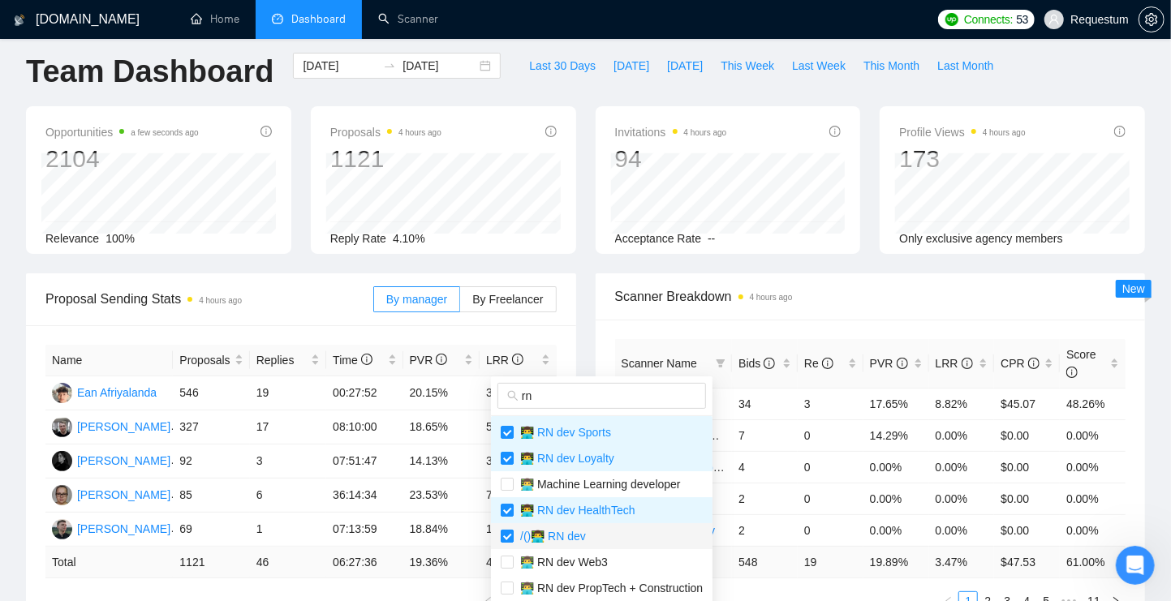
scroll to position [28, 0]
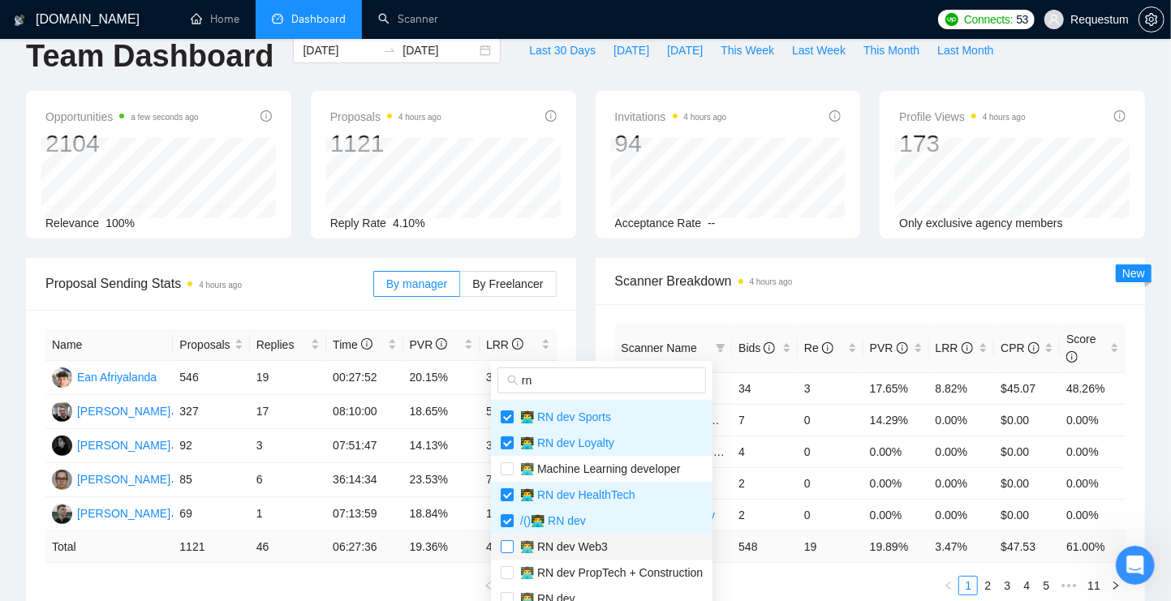
click at [506, 549] on input "checkbox" at bounding box center [507, 546] width 13 height 13
checkbox input "true"
click at [508, 566] on input "checkbox" at bounding box center [507, 572] width 13 height 13
checkbox input "true"
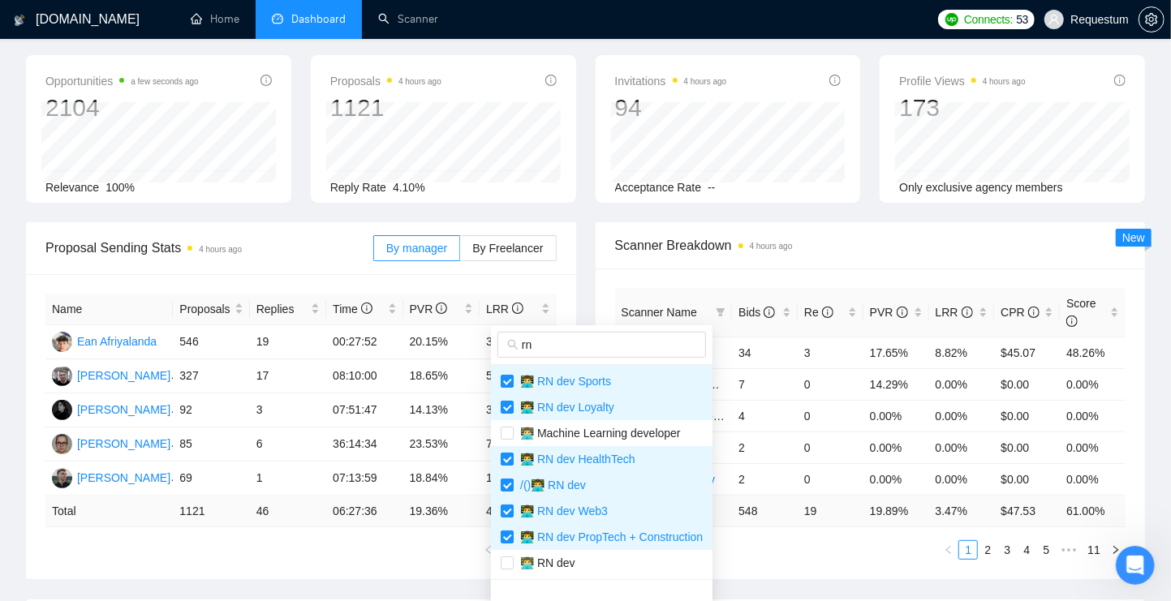
scroll to position [160, 0]
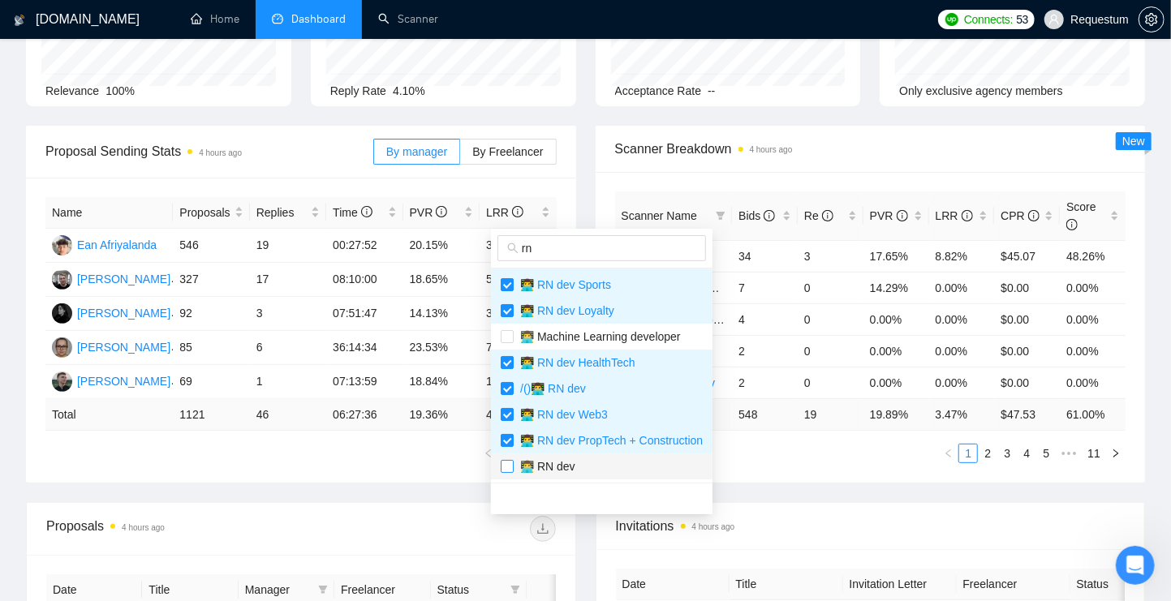
click at [507, 467] on input "checkbox" at bounding box center [507, 466] width 13 height 13
checkbox input "true"
click at [800, 460] on div "Scanner Name Bids Re PVR LRR CPR Score 💡 QA 34 3 17.65% 8.82% $45.07 48.26% 👨‍💻…" at bounding box center [871, 327] width 550 height 311
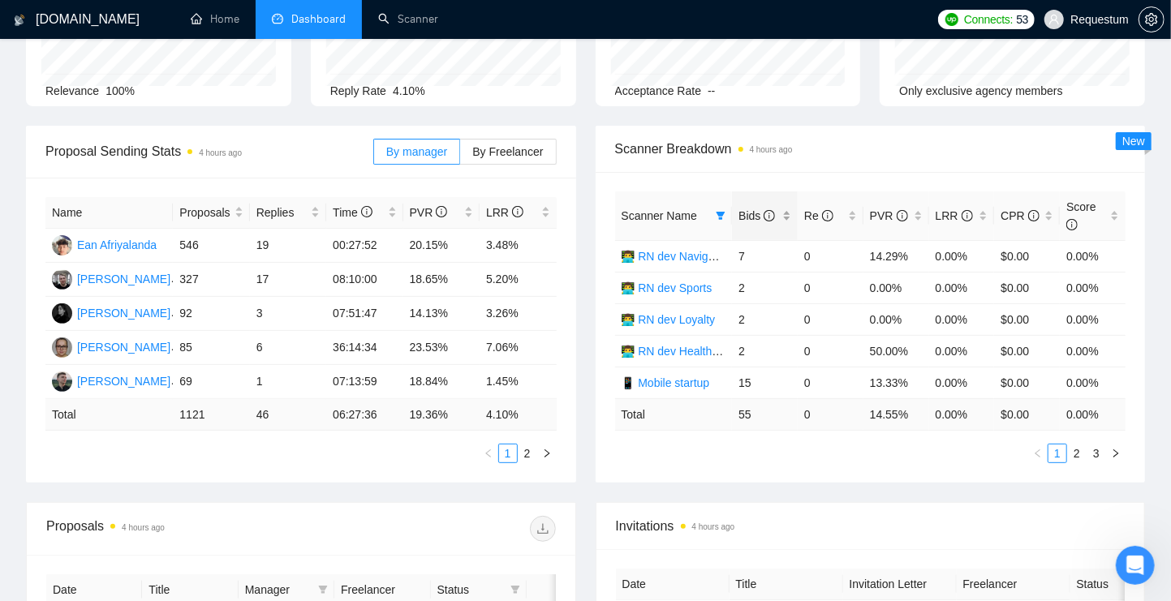
click at [789, 222] on div "Bids" at bounding box center [764, 216] width 53 height 18
drag, startPoint x: 877, startPoint y: 414, endPoint x: 903, endPoint y: 415, distance: 26.0
click at [903, 415] on td "14.55 %" at bounding box center [896, 414] width 66 height 32
drag, startPoint x: 871, startPoint y: 316, endPoint x: 910, endPoint y: 315, distance: 39.0
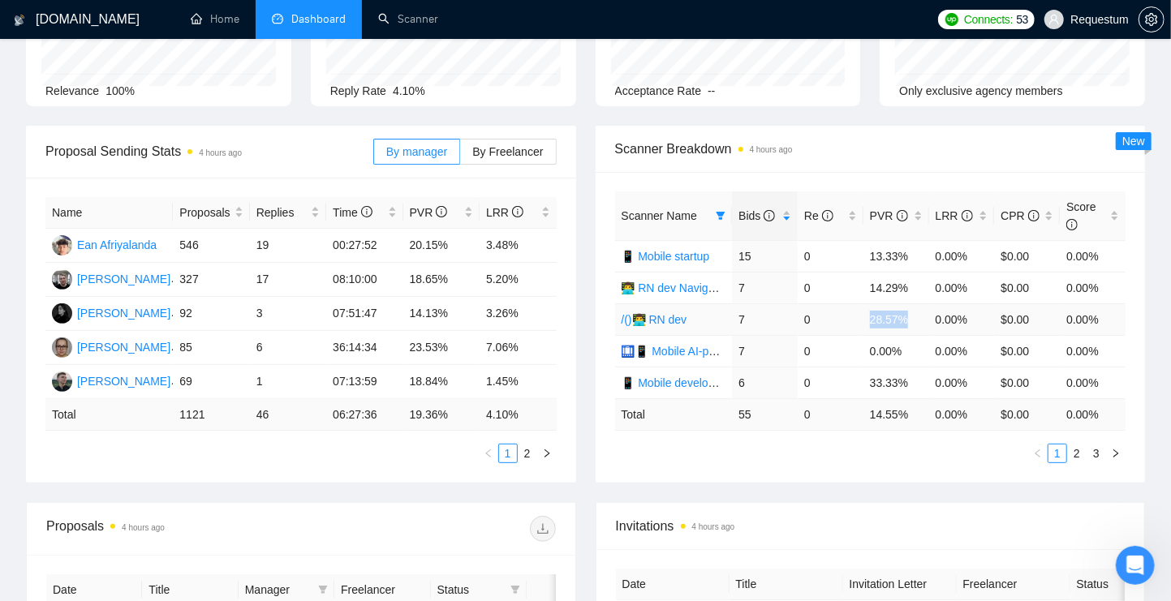
click at [910, 315] on td "28.57%" at bounding box center [896, 319] width 66 height 32
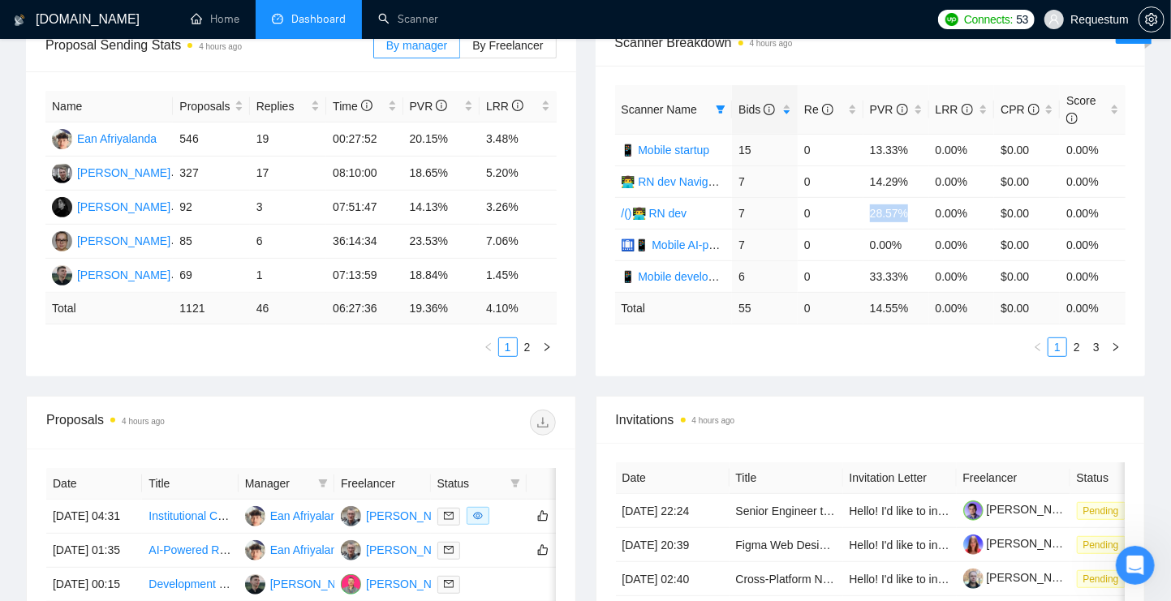
scroll to position [248, 0]
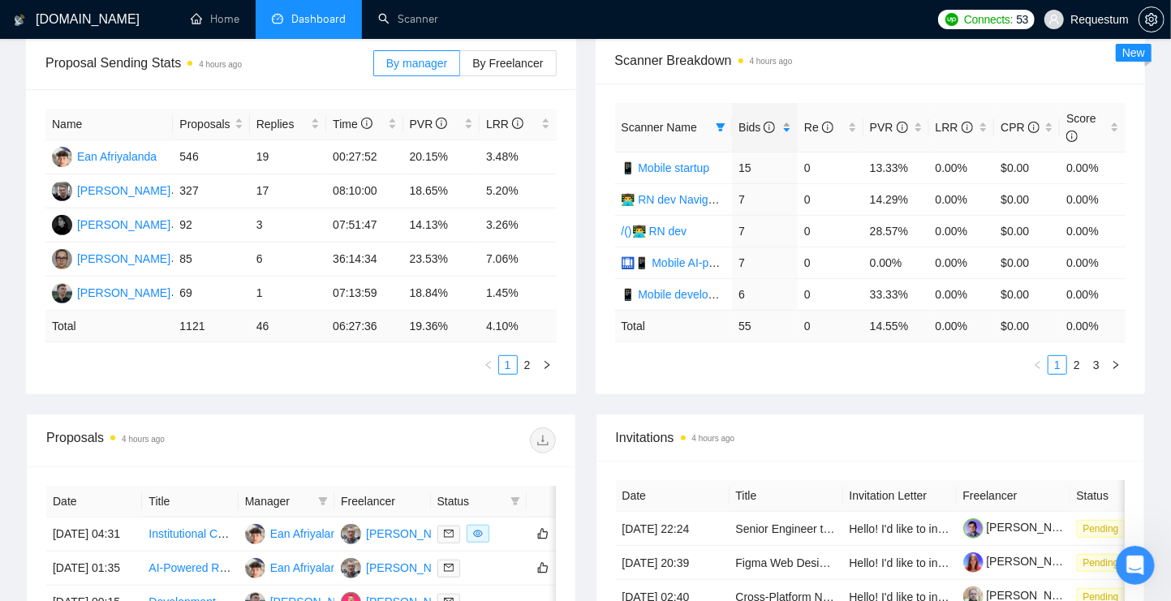
click at [788, 125] on div "Bids" at bounding box center [764, 127] width 53 height 18
drag, startPoint x: 765, startPoint y: 173, endPoint x: 764, endPoint y: 197, distance: 24.4
click at [764, 197] on tbody "📱 Mobile startup 15 0 13.33% 0.00% $0.00 0.00% 👨‍💻 RN dev Navigation 7 0 14.29%…" at bounding box center [870, 231] width 511 height 158
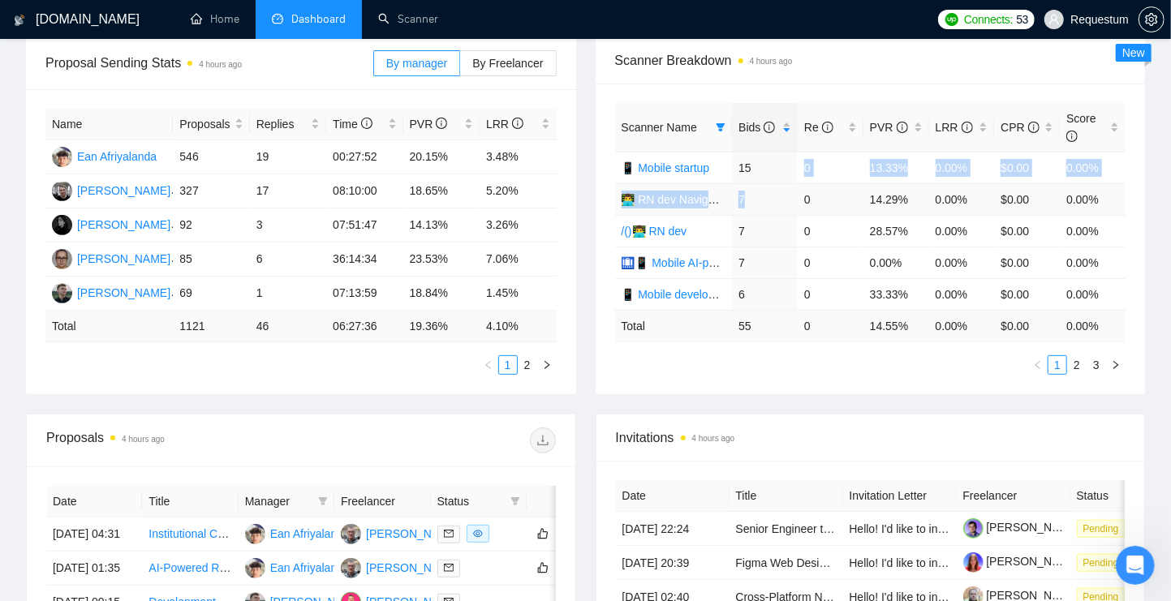
click at [797, 207] on td "7" at bounding box center [765, 199] width 66 height 32
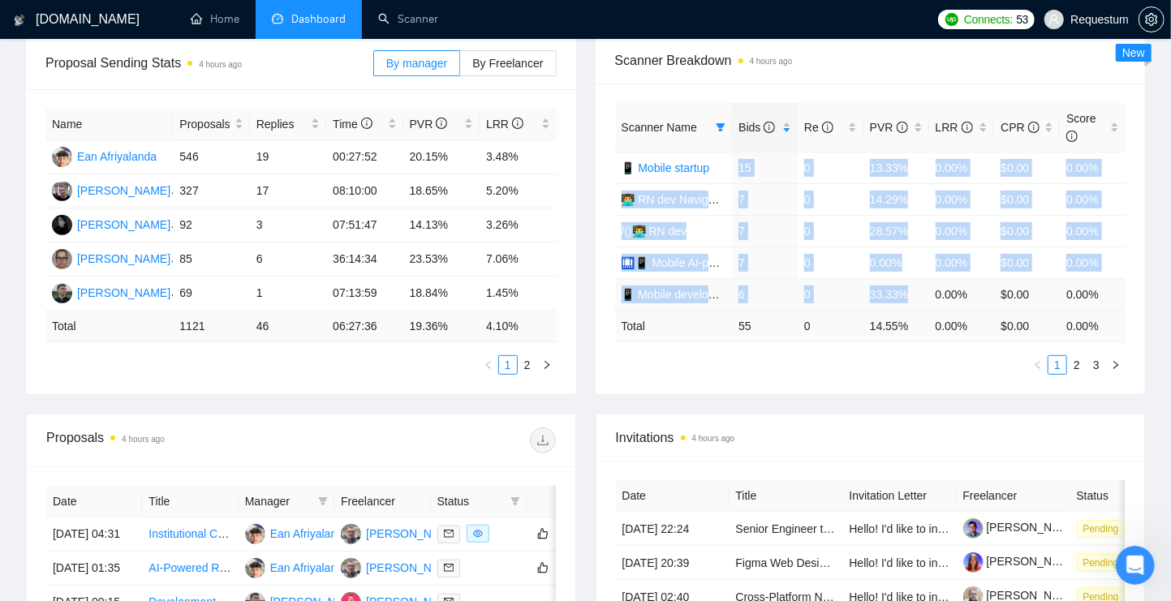
drag, startPoint x: 737, startPoint y: 160, endPoint x: 936, endPoint y: 296, distance: 241.7
click at [936, 296] on tbody "📱 Mobile startup 15 0 13.33% 0.00% $0.00 0.00% 👨‍💻 RN dev Navigation 7 0 14.29%…" at bounding box center [870, 231] width 511 height 158
click at [850, 273] on td "0" at bounding box center [831, 263] width 66 height 32
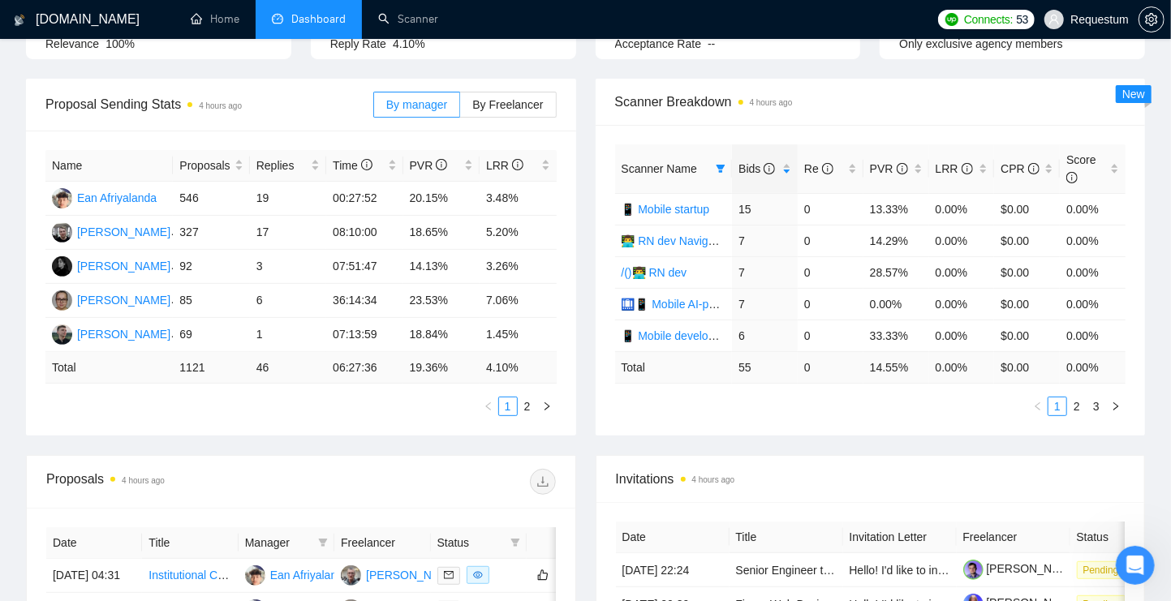
scroll to position [196, 0]
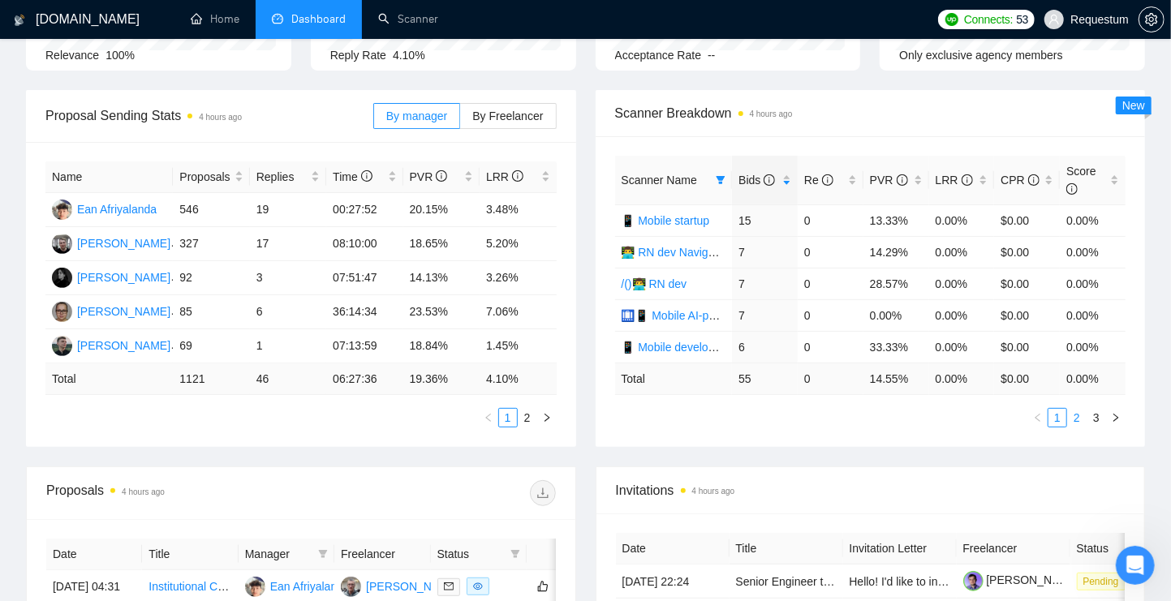
click at [1077, 415] on link "2" at bounding box center [1077, 418] width 18 height 18
drag, startPoint x: 766, startPoint y: 222, endPoint x: 987, endPoint y: 219, distance: 221.5
click at [987, 219] on tr "👨‍💻 RN dev 6 0 0.00% 0.00% $0.00 0.00%" at bounding box center [870, 220] width 511 height 32
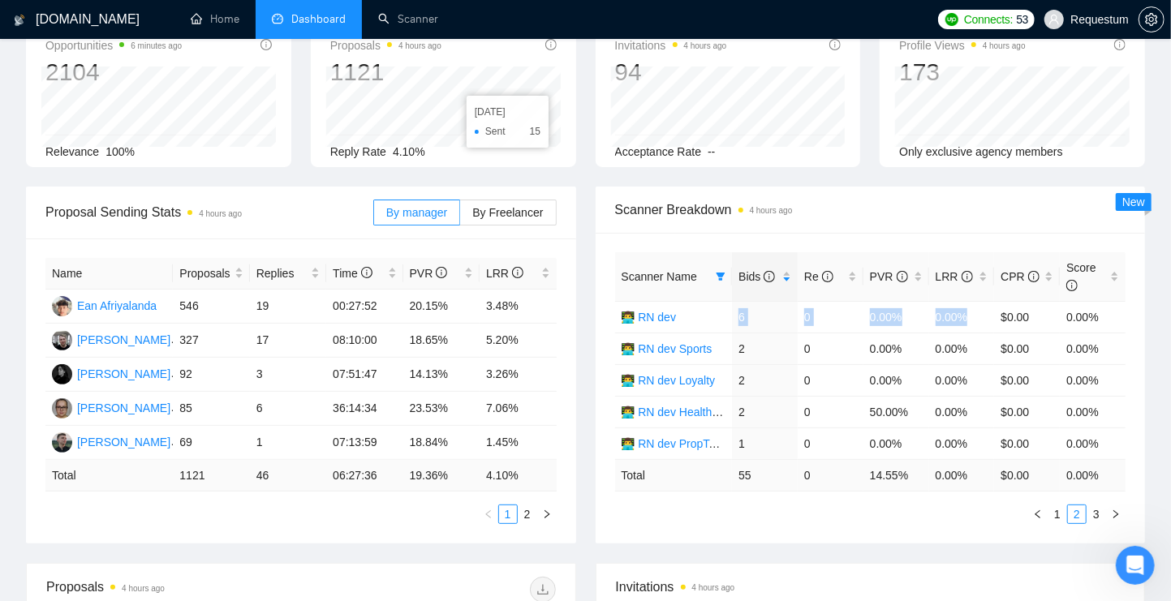
scroll to position [14, 0]
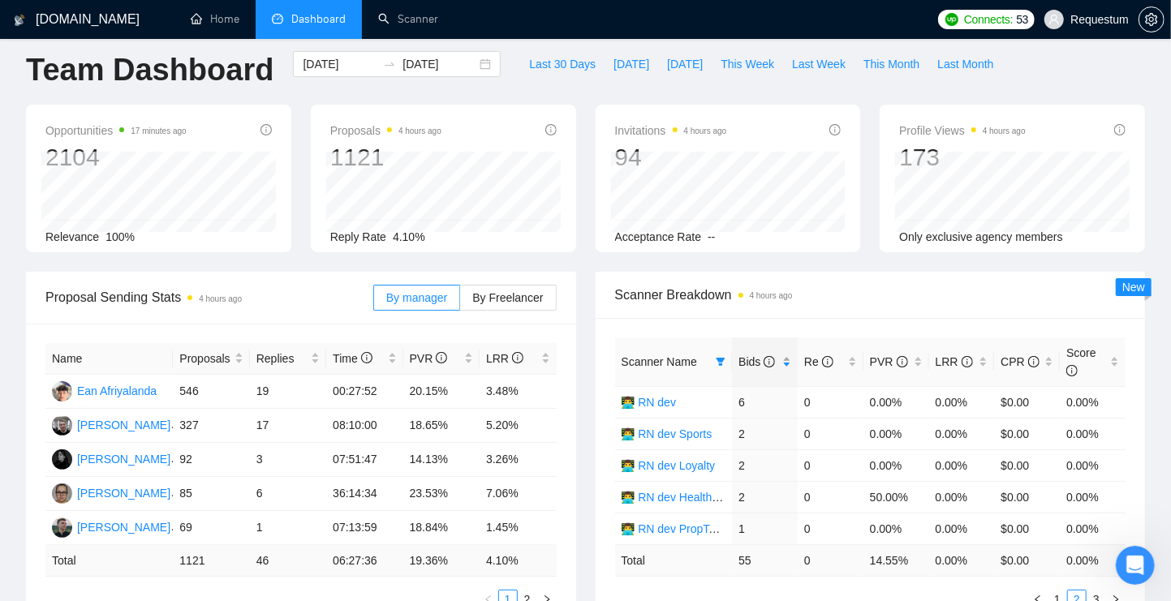
click at [787, 360] on div "Bids" at bounding box center [764, 362] width 53 height 18
click at [785, 360] on div "Bids" at bounding box center [764, 362] width 53 height 18
click at [203, 26] on link "Home" at bounding box center [215, 19] width 49 height 14
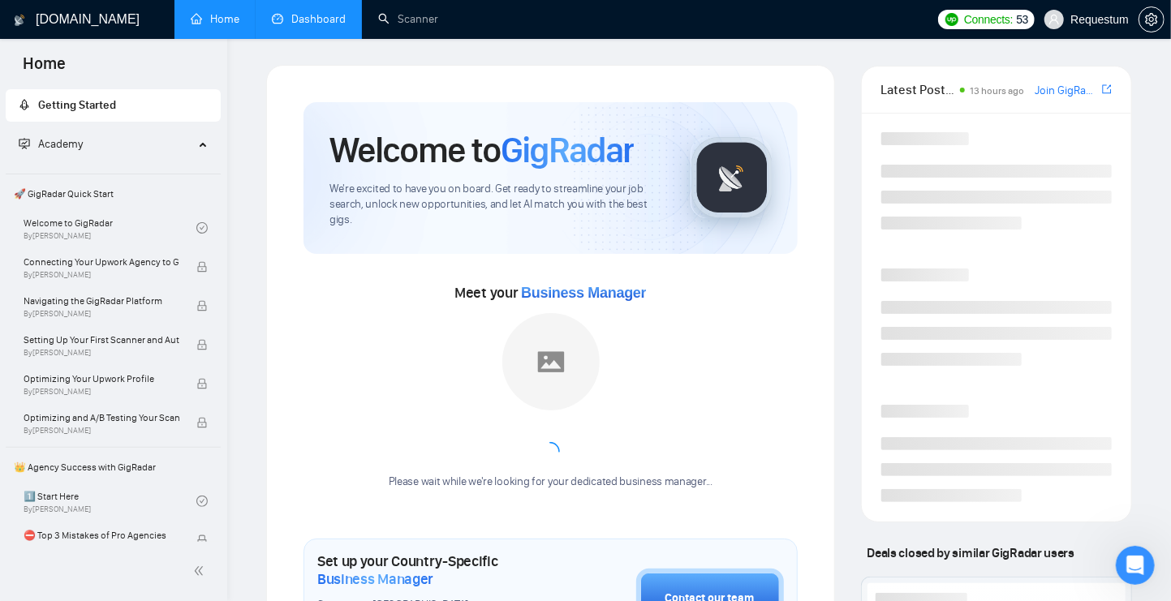
click at [317, 22] on link "Dashboard" at bounding box center [309, 19] width 74 height 14
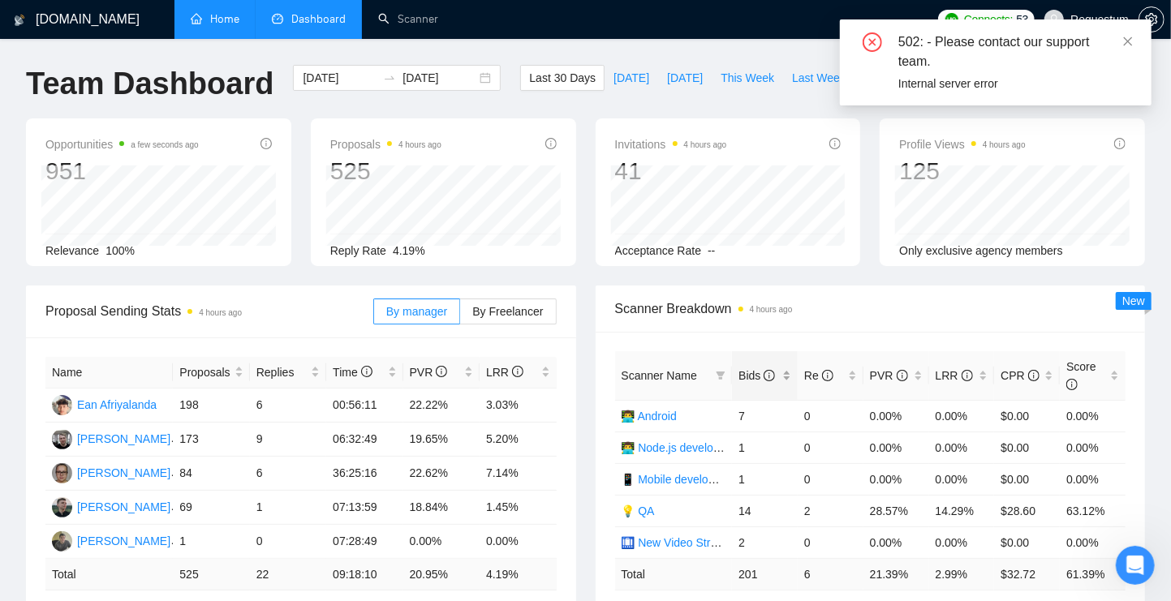
click at [784, 368] on div "Bids" at bounding box center [764, 376] width 53 height 18
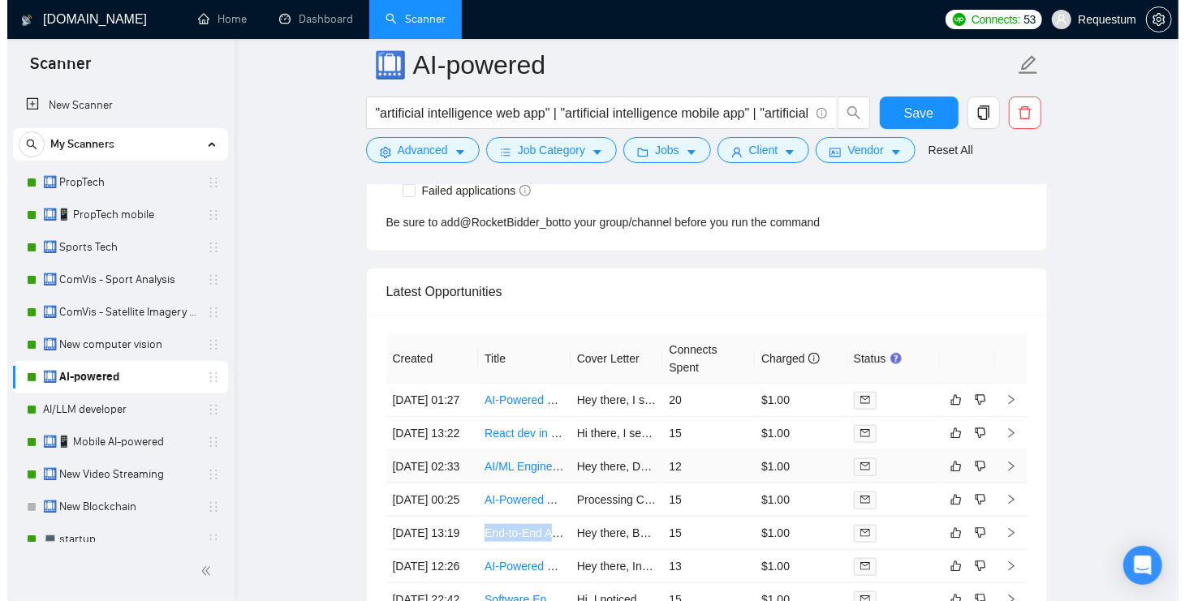
scroll to position [4240, 0]
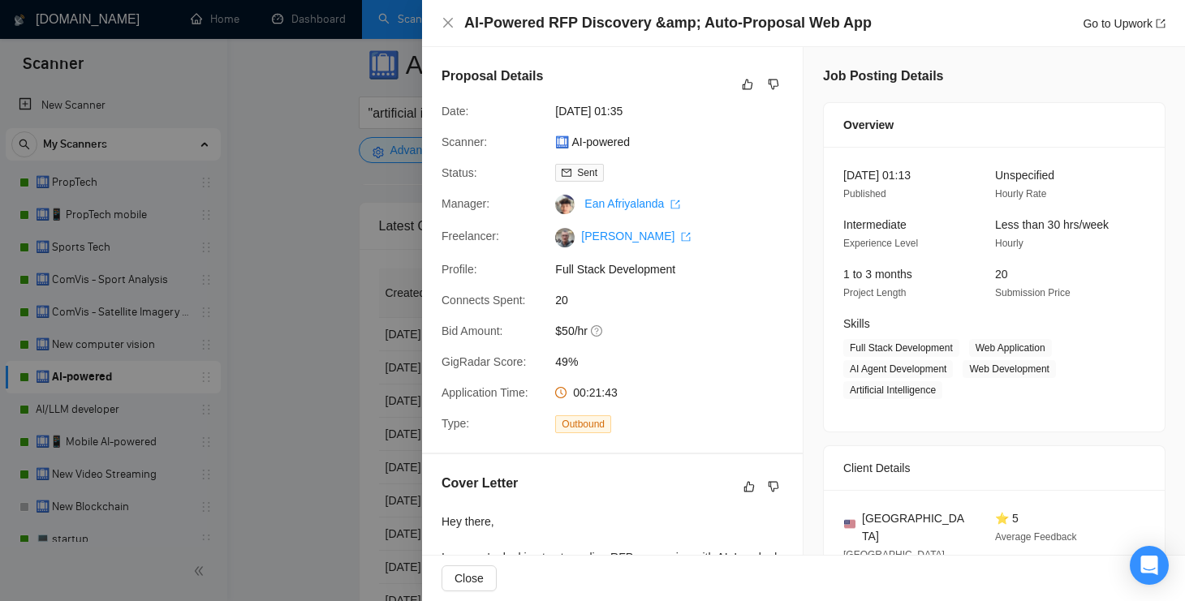
click at [389, 160] on div at bounding box center [592, 300] width 1185 height 601
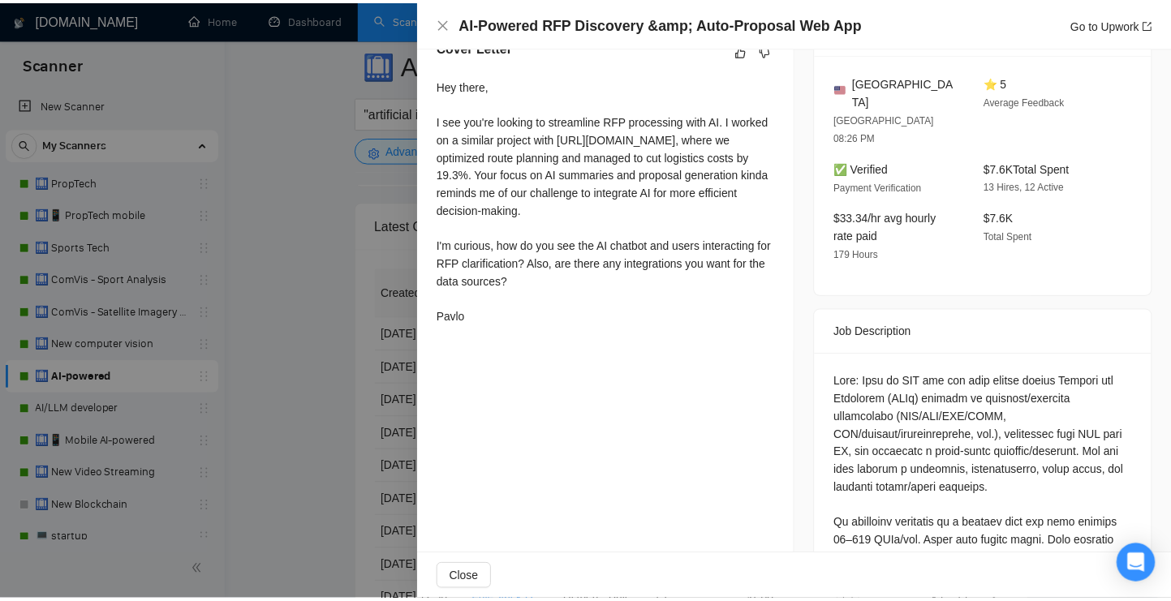
scroll to position [436, 0]
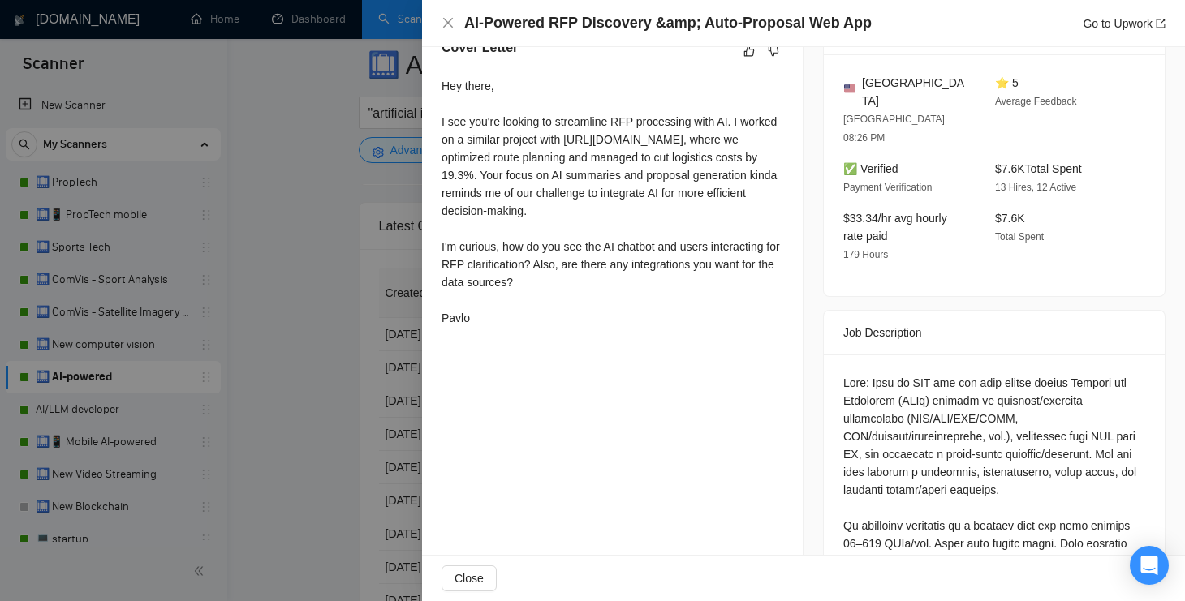
click at [401, 340] on div at bounding box center [592, 300] width 1185 height 601
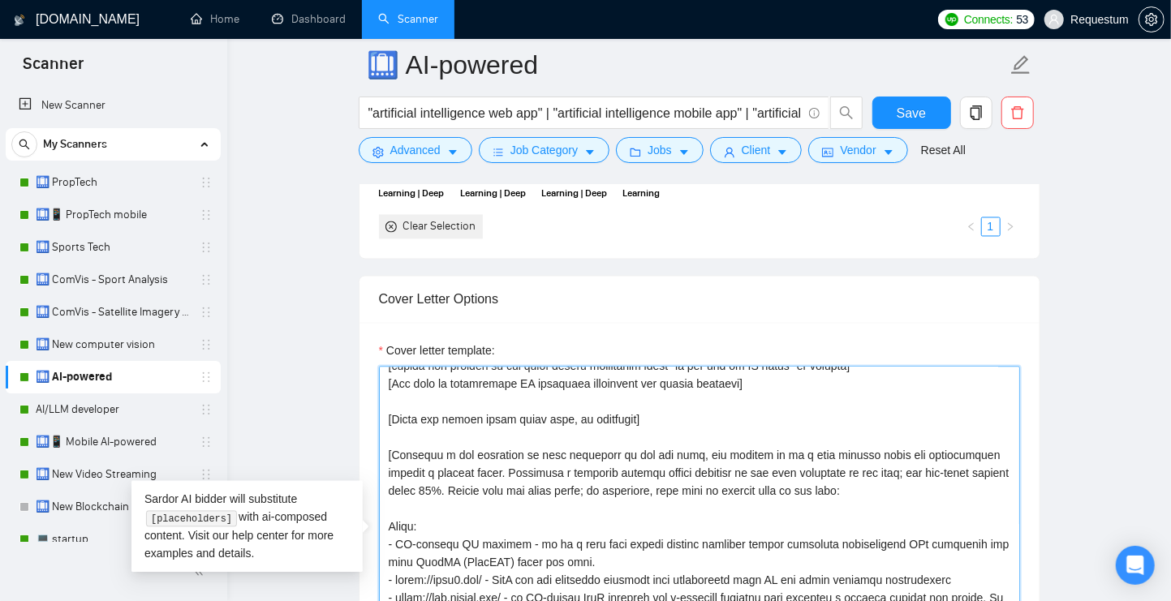
scroll to position [49, 0]
click at [476, 429] on textarea "Cover letter template:" at bounding box center [699, 549] width 641 height 365
drag, startPoint x: 391, startPoint y: 462, endPoint x: 604, endPoint y: 464, distance: 212.6
click at [604, 464] on textarea "Cover letter template:" at bounding box center [699, 549] width 641 height 365
click at [617, 471] on textarea "Cover letter template:" at bounding box center [699, 549] width 641 height 365
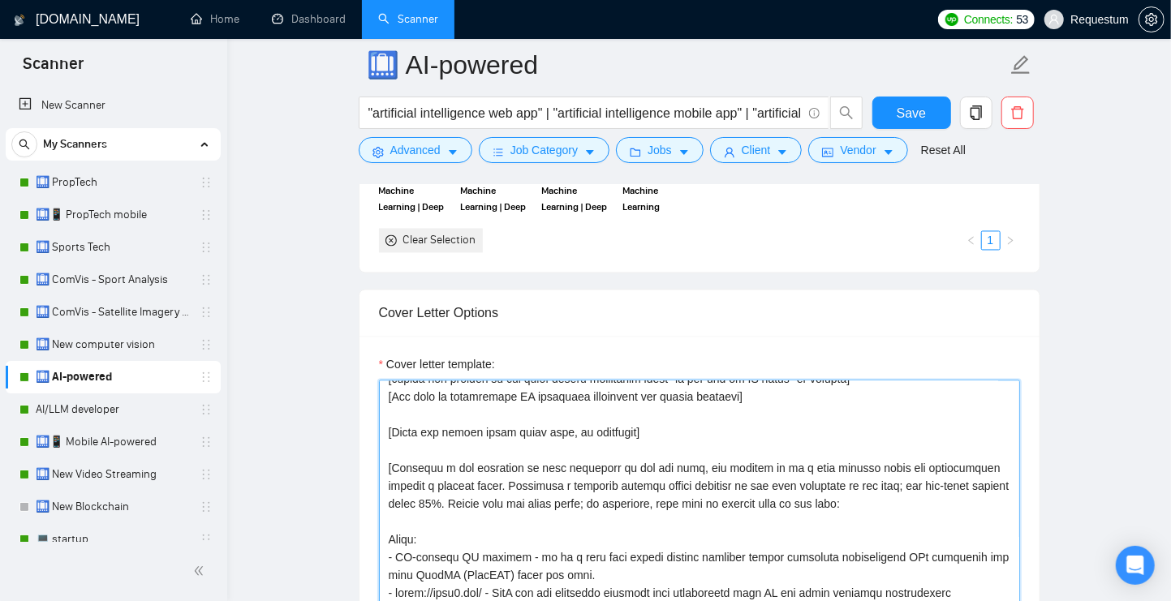
scroll to position [1700, 0]
